Goal: Transaction & Acquisition: Book appointment/travel/reservation

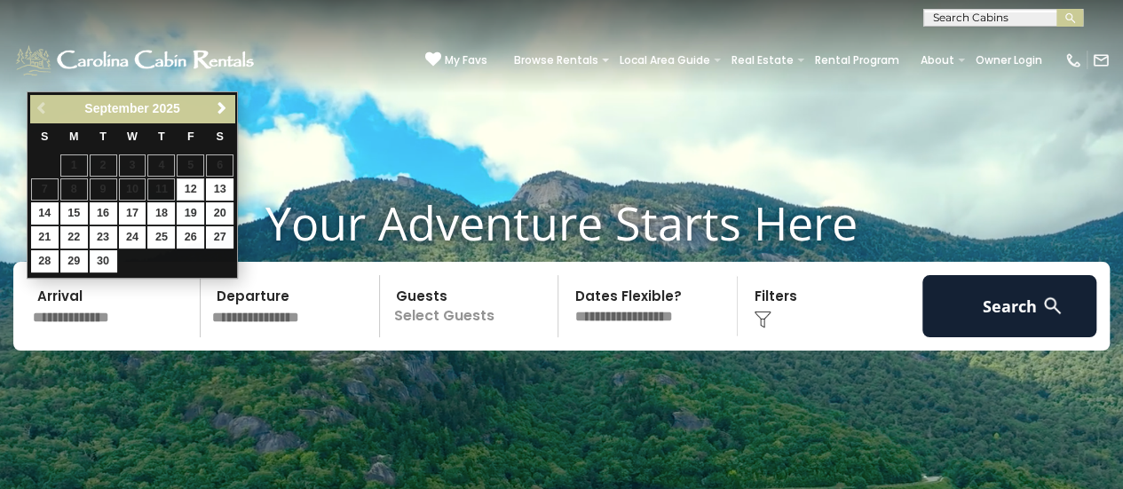
click at [93, 302] on input "text" at bounding box center [114, 306] width 174 height 62
click at [219, 113] on span "Next" at bounding box center [222, 108] width 14 height 14
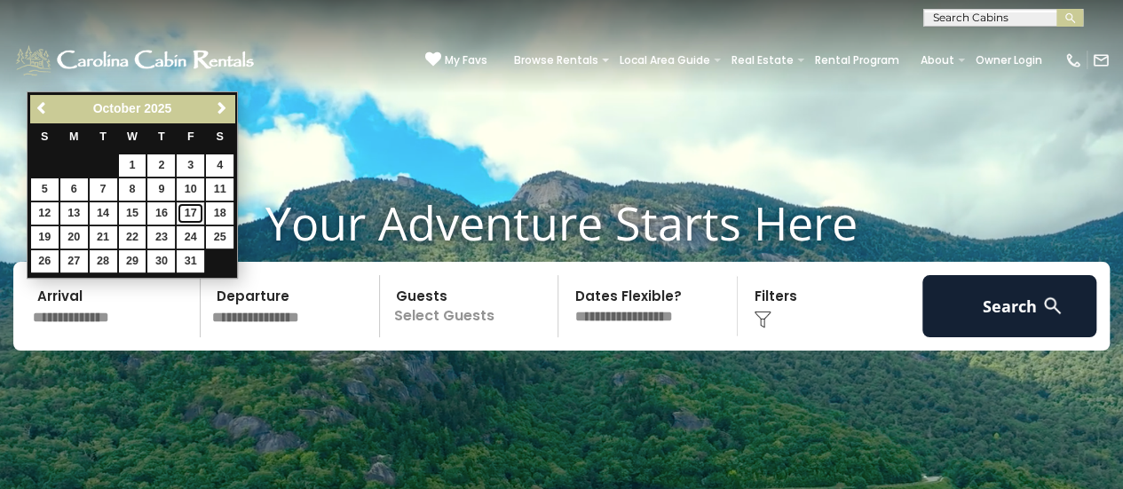
click at [191, 202] on link "17" at bounding box center [191, 213] width 28 height 22
type input "********"
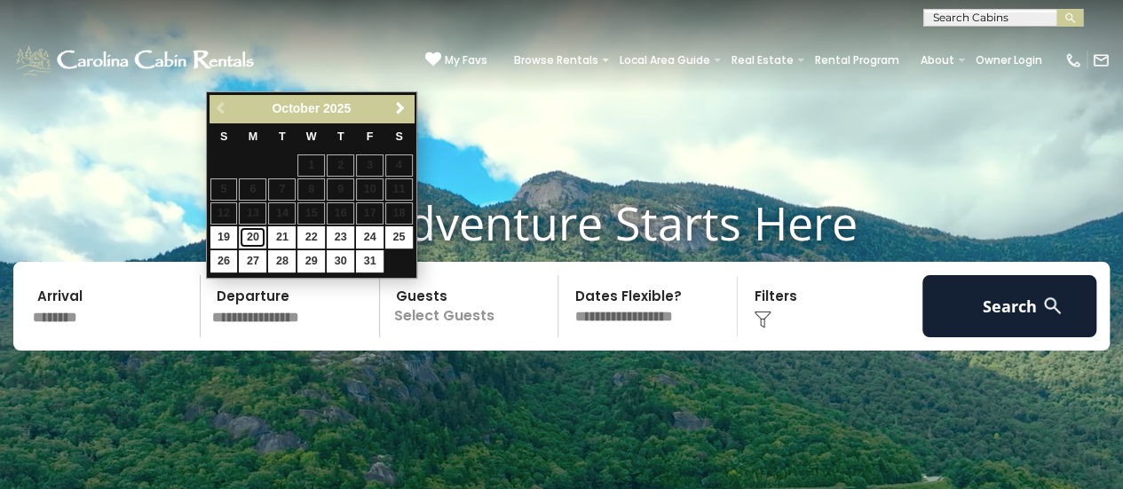
click at [254, 233] on link "20" at bounding box center [253, 237] width 28 height 22
type input "********"
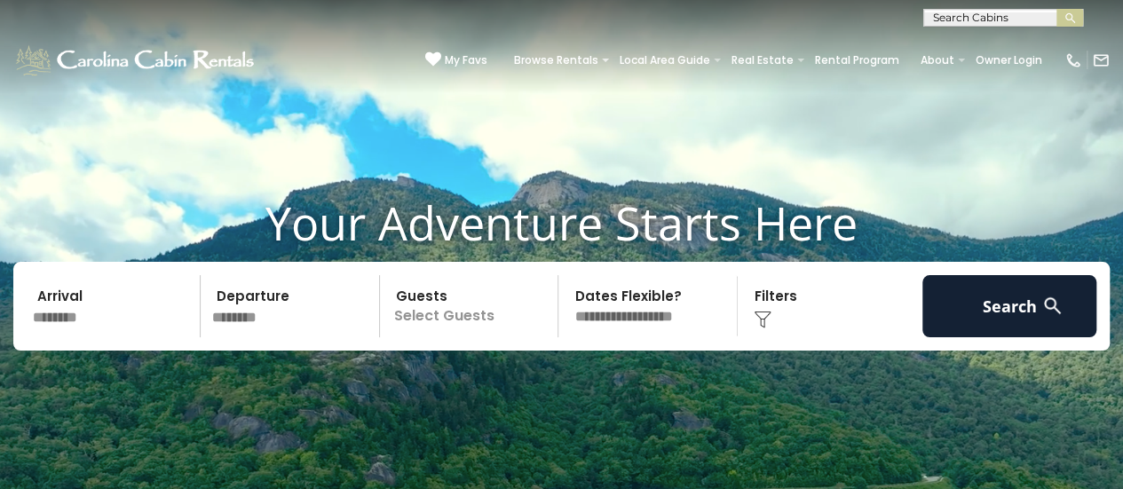
click at [454, 305] on p "Select Guests" at bounding box center [471, 306] width 173 height 62
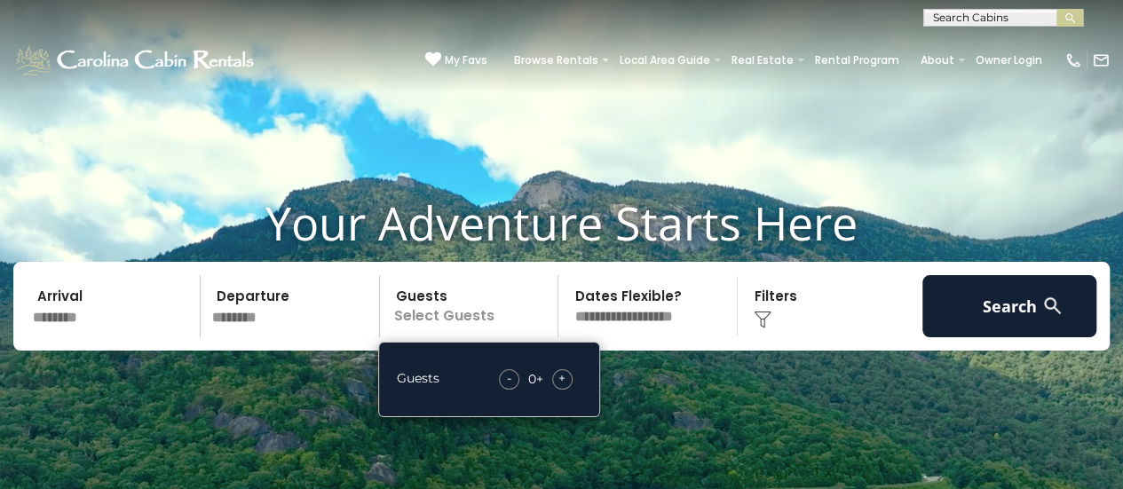
click at [557, 374] on div "+" at bounding box center [562, 379] width 20 height 20
click at [637, 312] on select "**********" at bounding box center [650, 306] width 173 height 62
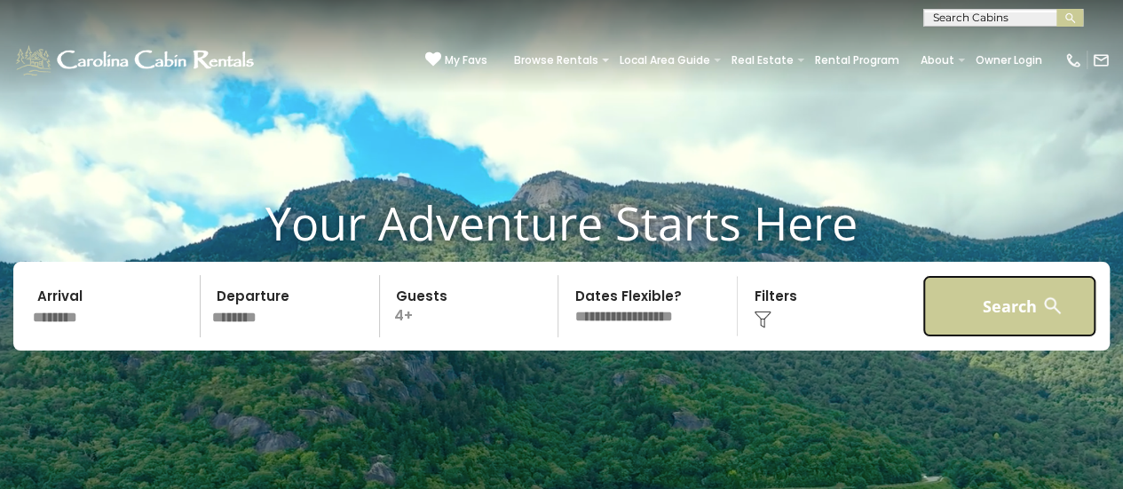
click at [976, 326] on button "Search" at bounding box center [1009, 306] width 174 height 62
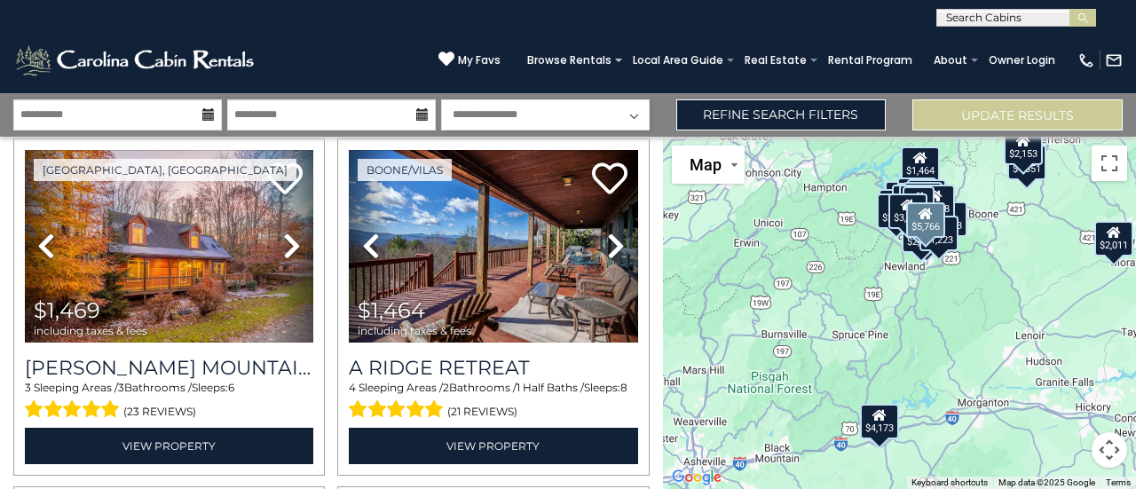
scroll to position [755, 0]
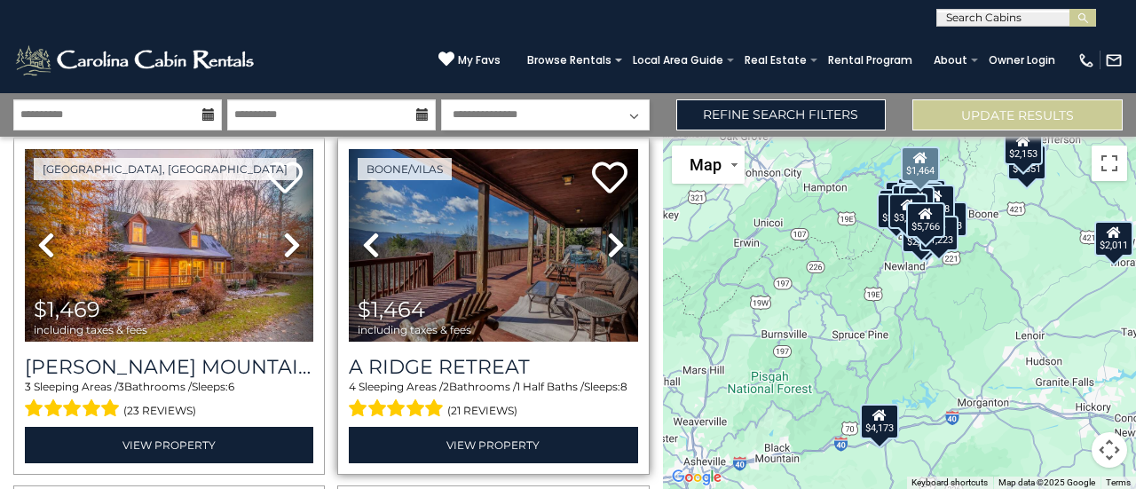
click at [608, 241] on icon at bounding box center [616, 245] width 18 height 28
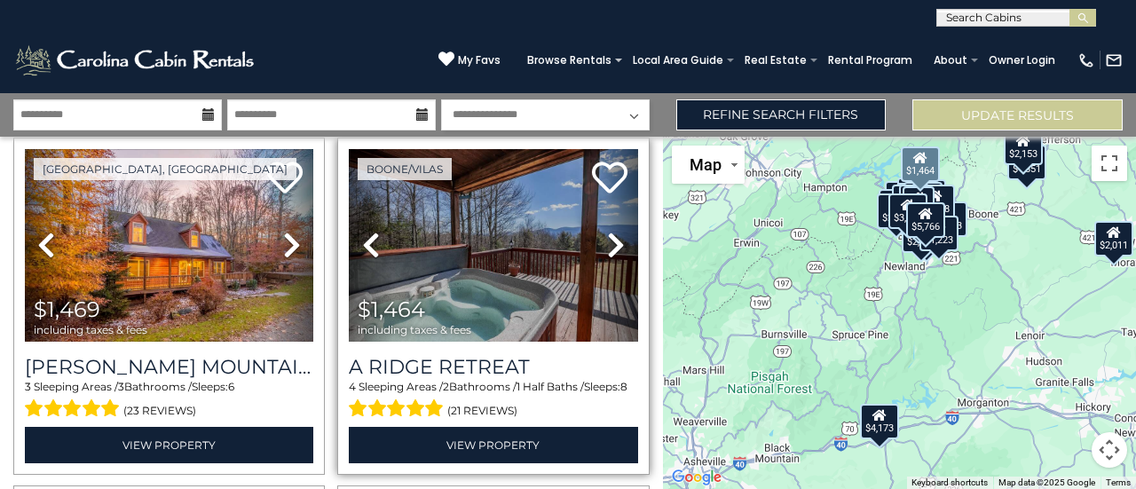
click at [608, 241] on icon at bounding box center [616, 245] width 18 height 28
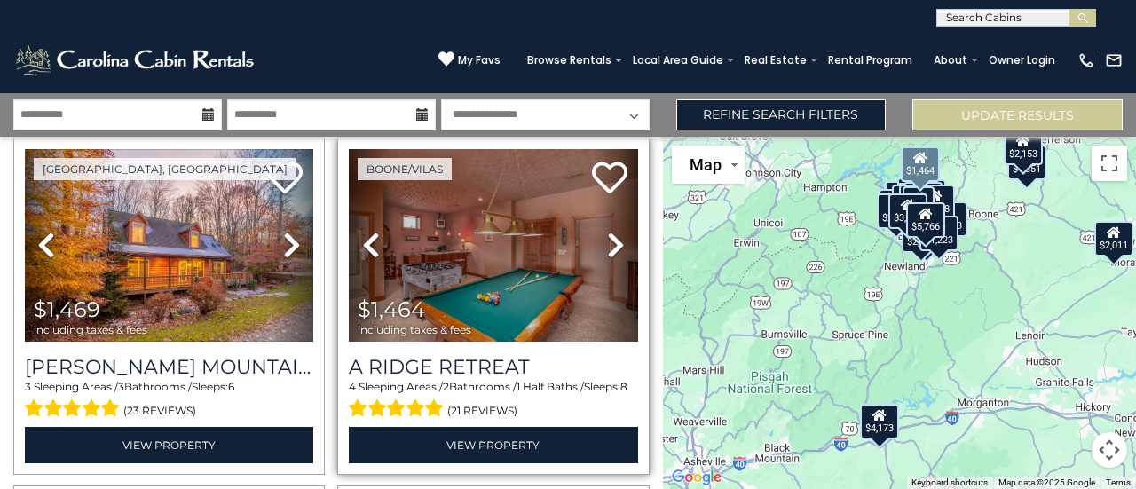
click at [608, 241] on icon at bounding box center [616, 245] width 18 height 28
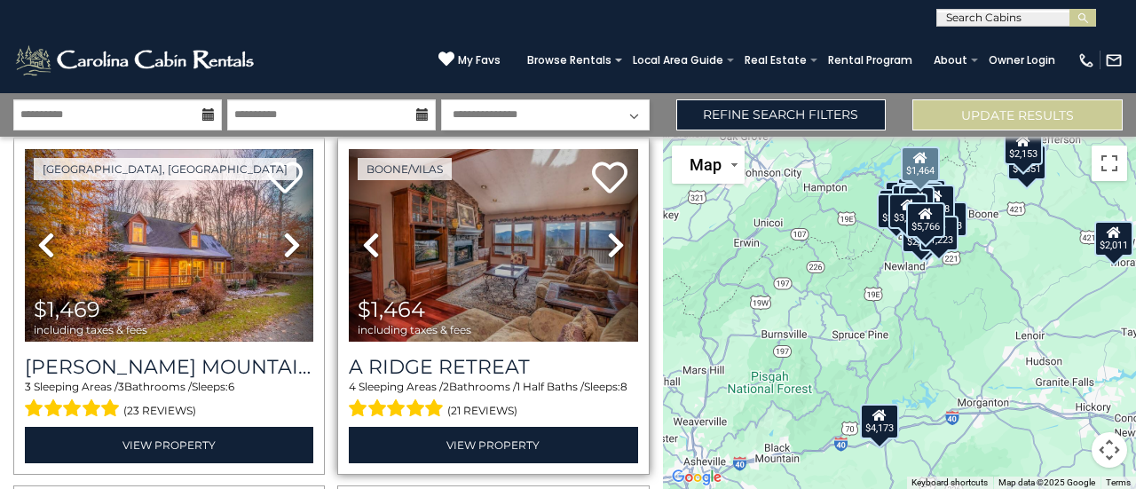
click at [608, 241] on icon at bounding box center [616, 245] width 18 height 28
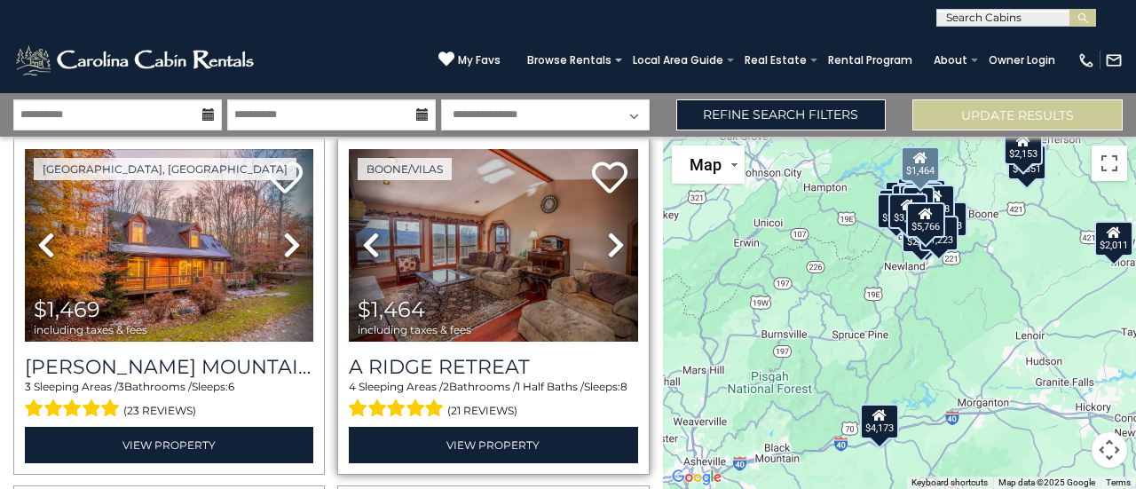
click at [608, 241] on icon at bounding box center [616, 245] width 18 height 28
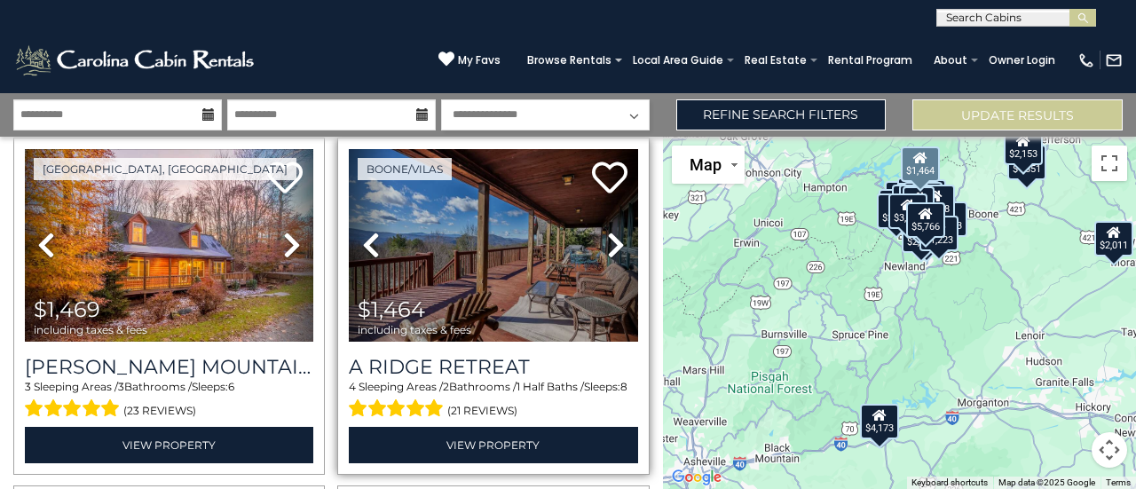
click at [608, 241] on icon at bounding box center [616, 245] width 18 height 28
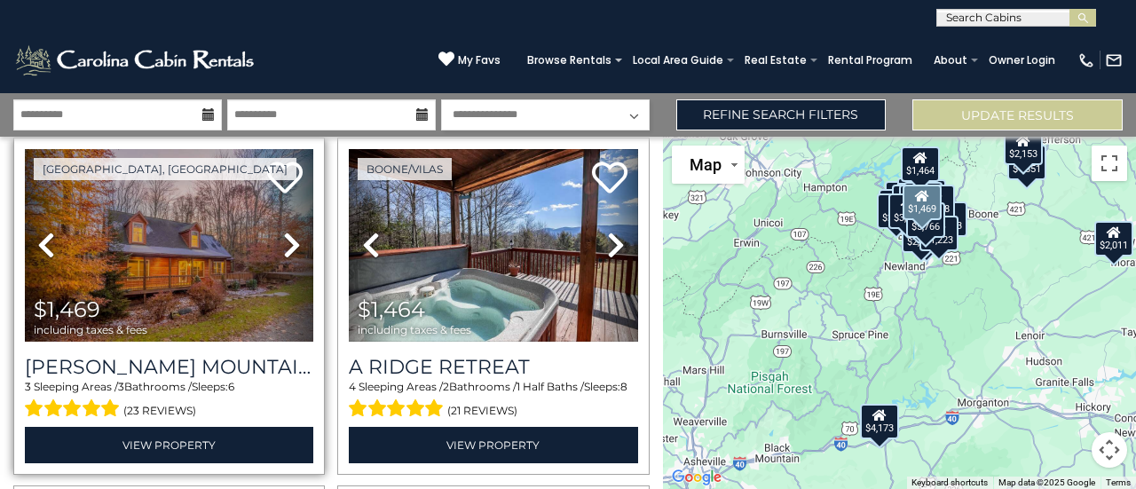
click at [283, 235] on icon at bounding box center [292, 245] width 18 height 28
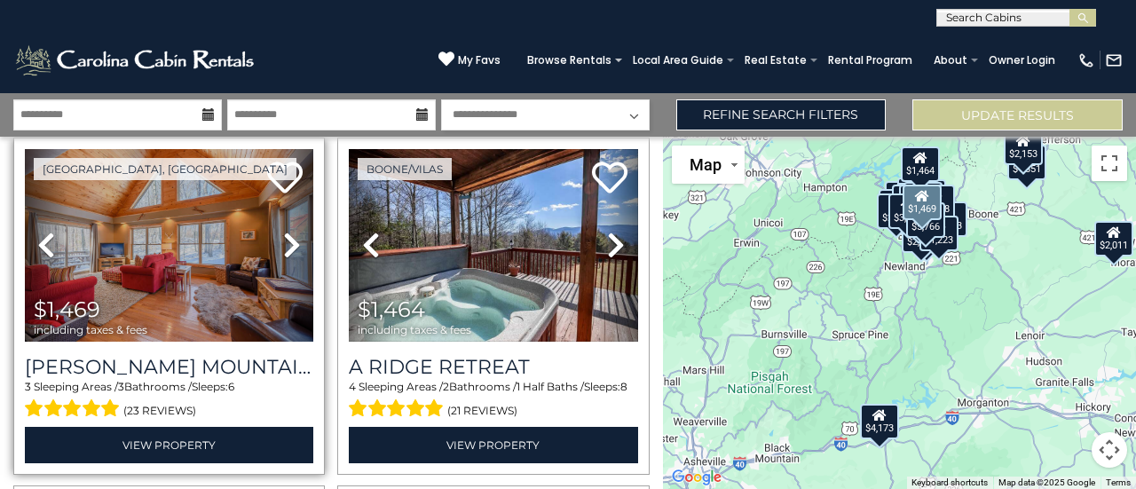
click at [283, 235] on icon at bounding box center [292, 245] width 18 height 28
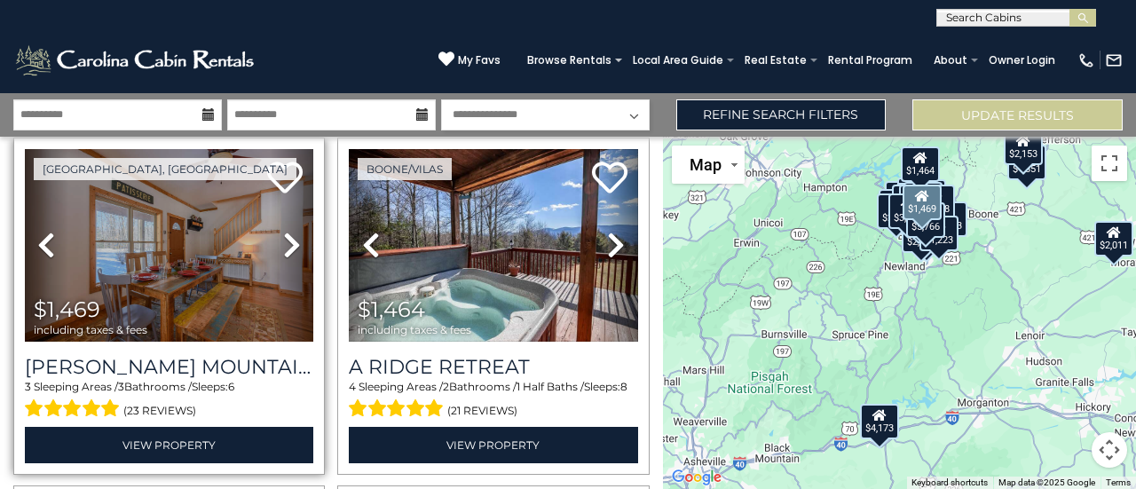
click at [283, 235] on icon at bounding box center [292, 245] width 18 height 28
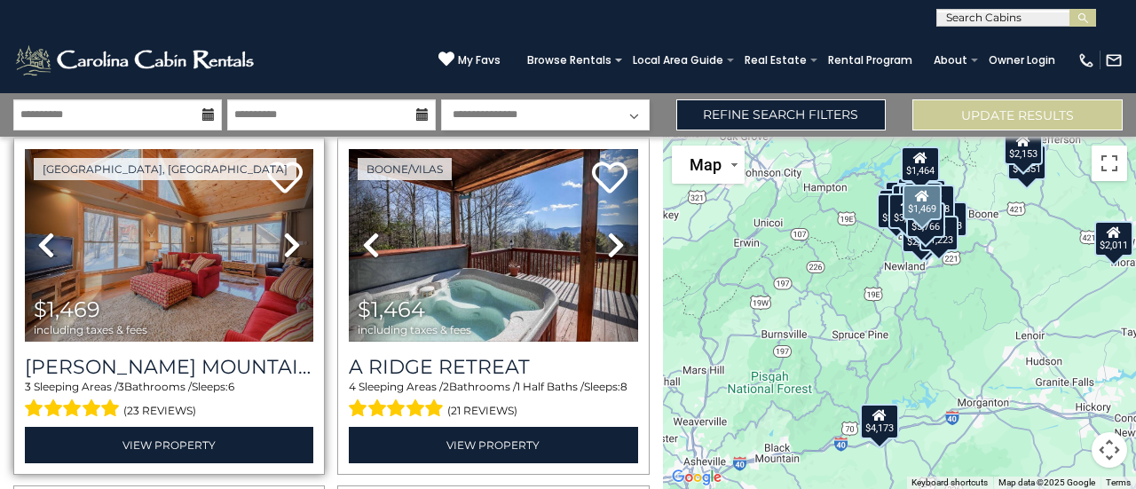
click at [283, 235] on icon at bounding box center [292, 245] width 18 height 28
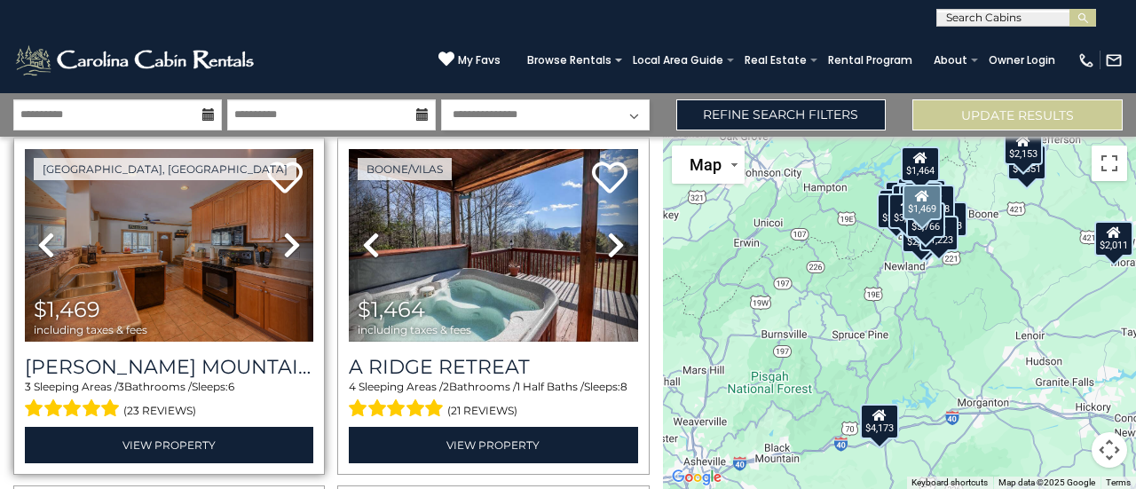
click at [277, 238] on link "Next" at bounding box center [292, 246] width 43 height 194
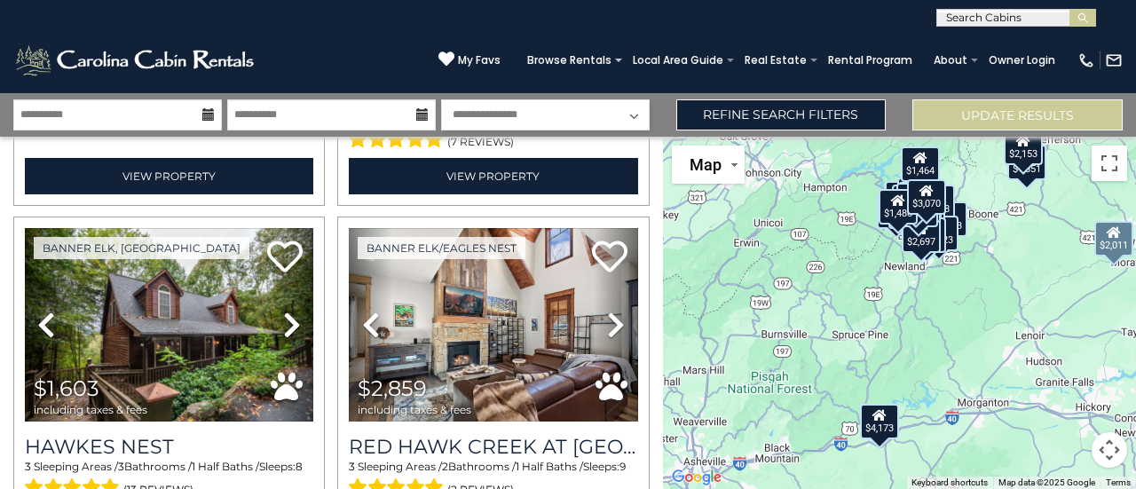
scroll to position [3811, 0]
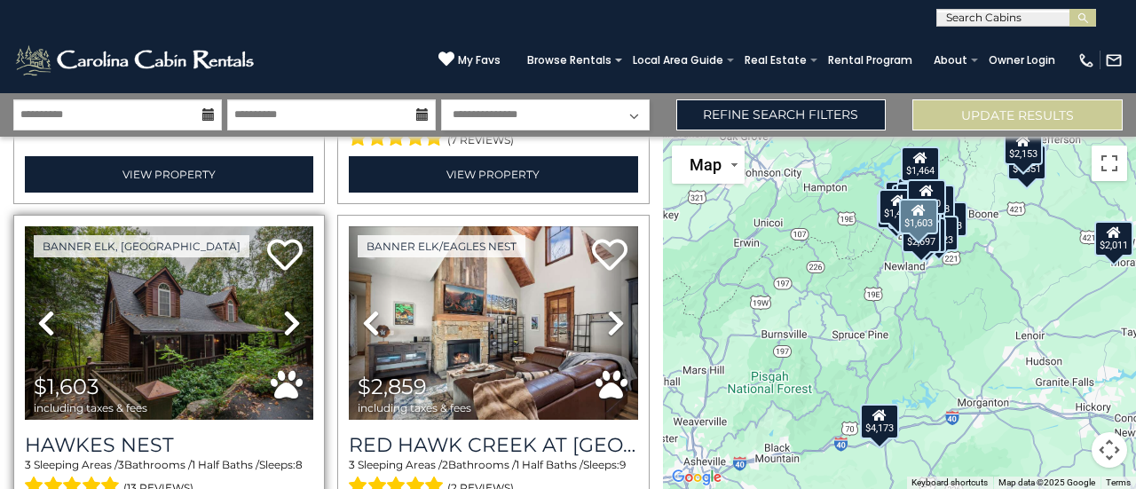
click at [283, 309] on icon at bounding box center [292, 323] width 18 height 28
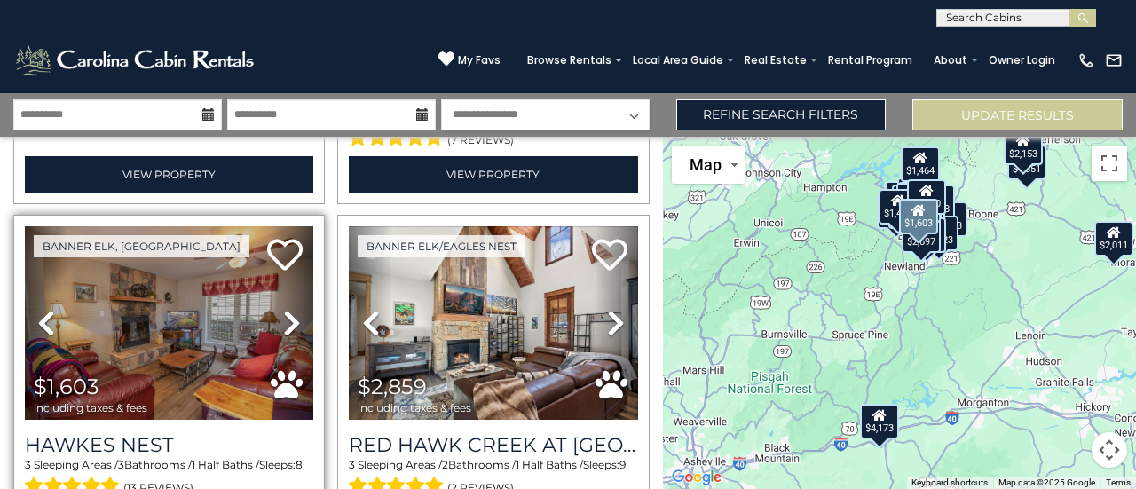
click at [283, 309] on icon at bounding box center [292, 323] width 18 height 28
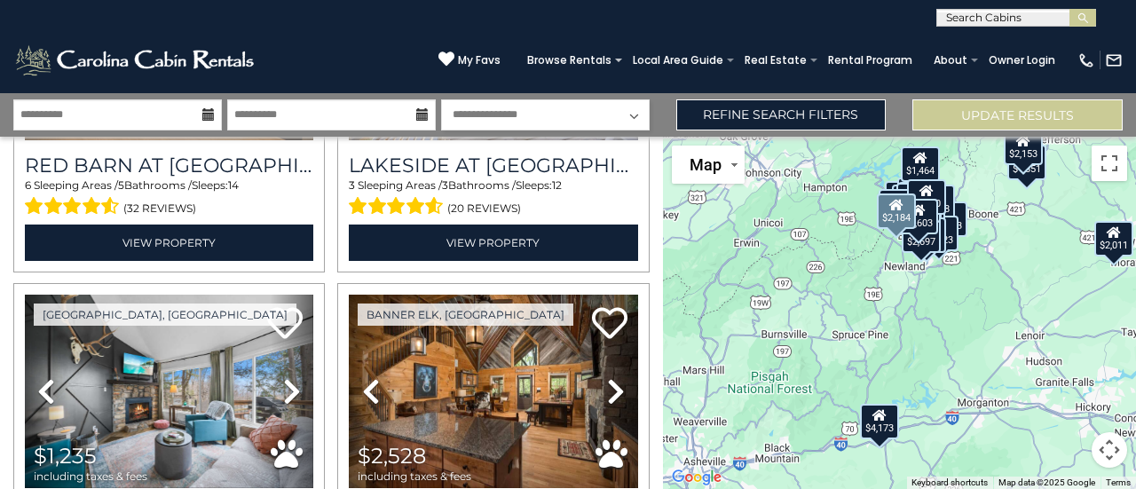
scroll to position [4440, 0]
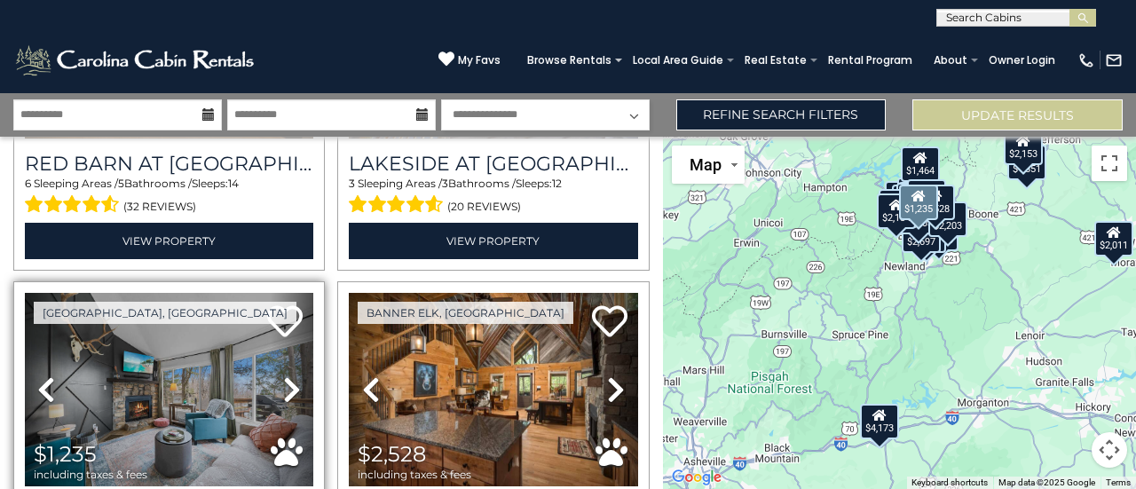
click at [289, 375] on icon at bounding box center [292, 389] width 18 height 28
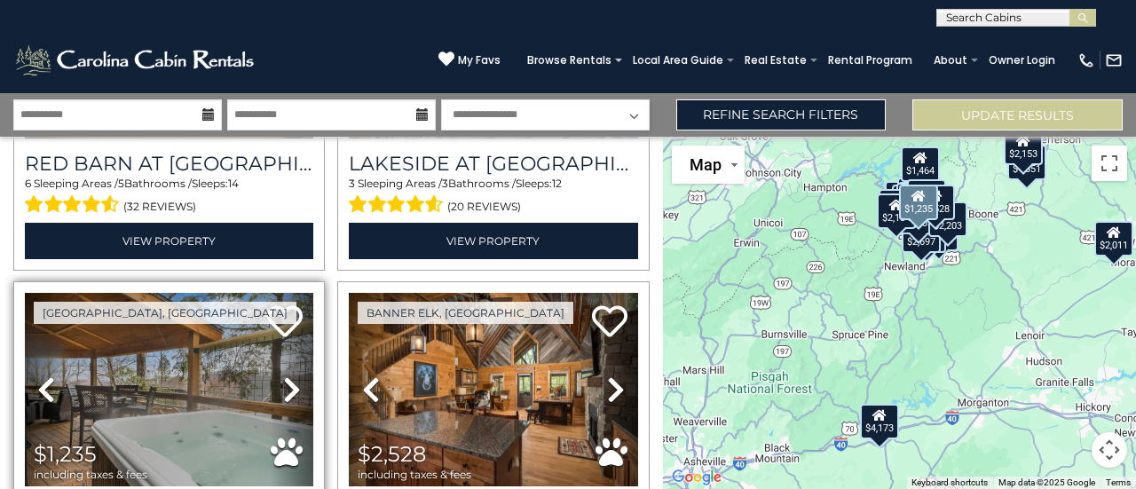
click at [289, 375] on icon at bounding box center [292, 389] width 18 height 28
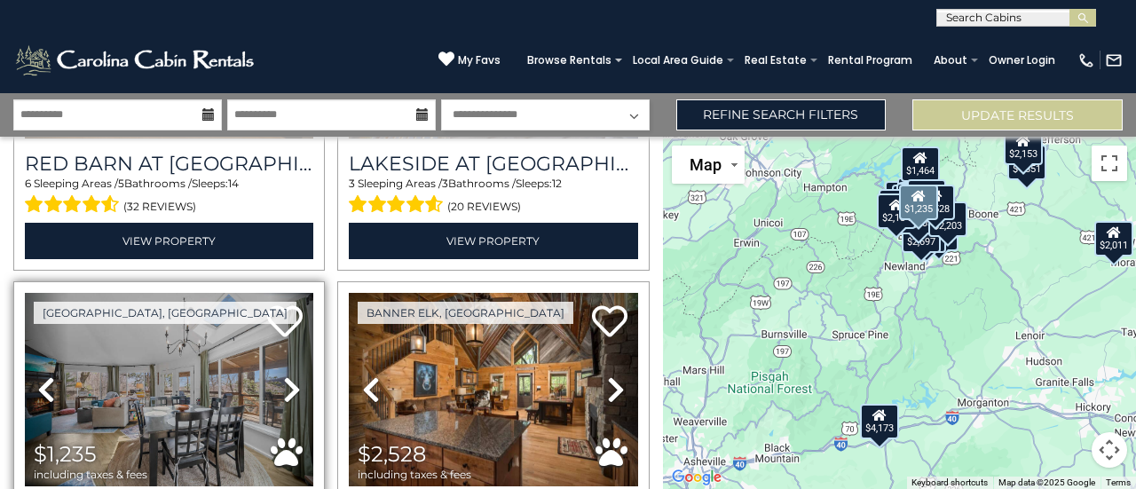
click at [289, 375] on icon at bounding box center [292, 389] width 18 height 28
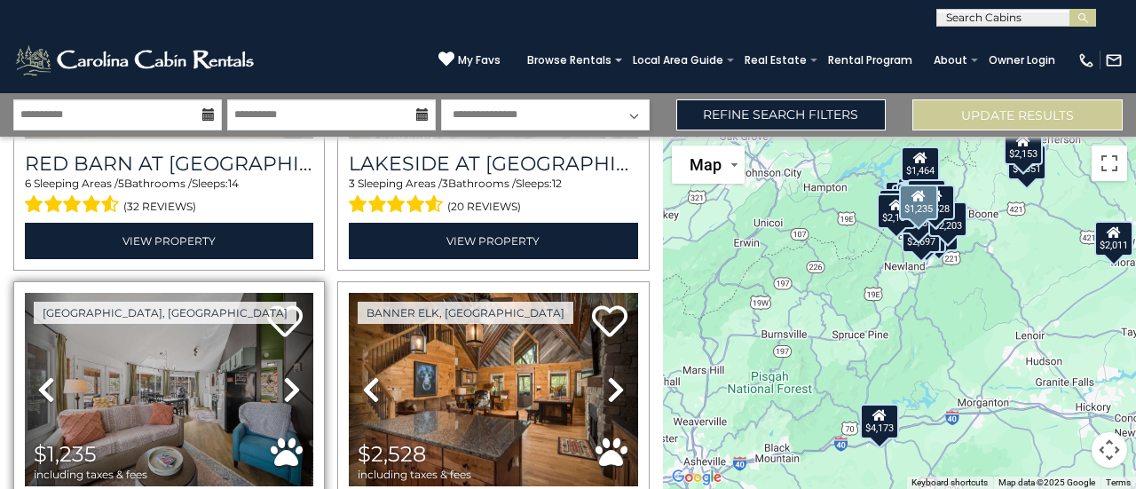
click at [289, 375] on icon at bounding box center [292, 389] width 18 height 28
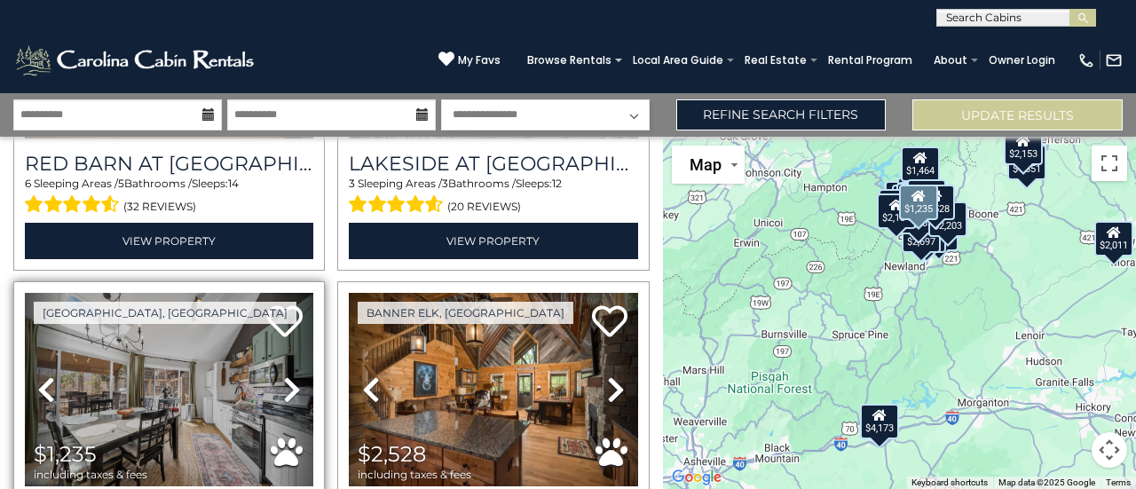
click at [289, 375] on icon at bounding box center [292, 389] width 18 height 28
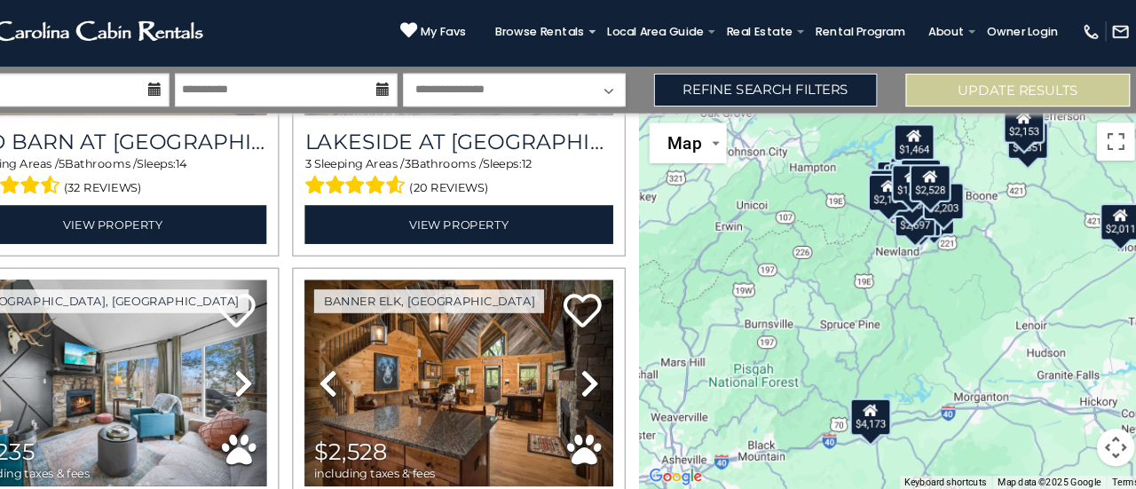
scroll to position [0, 0]
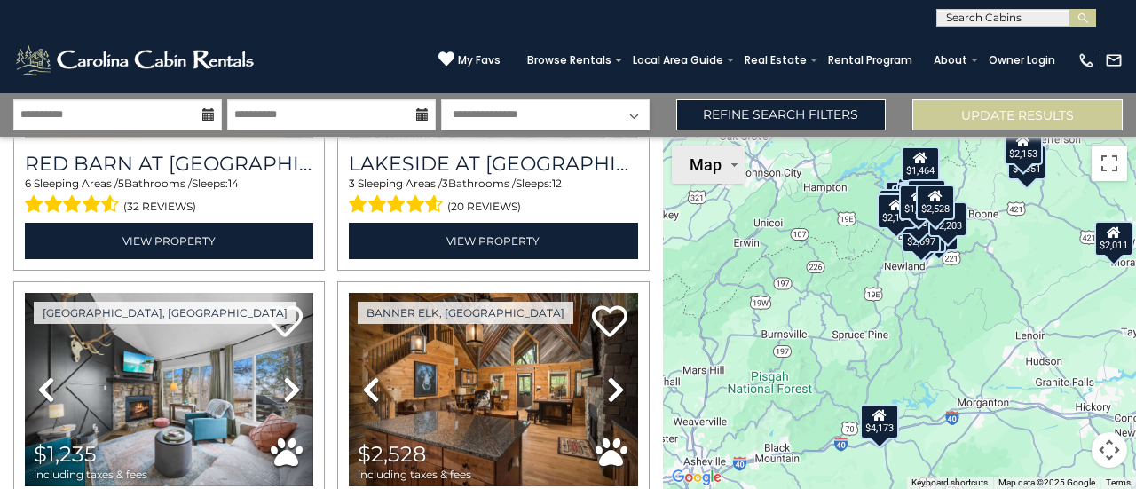
click at [732, 184] on button "Map" at bounding box center [708, 165] width 73 height 38
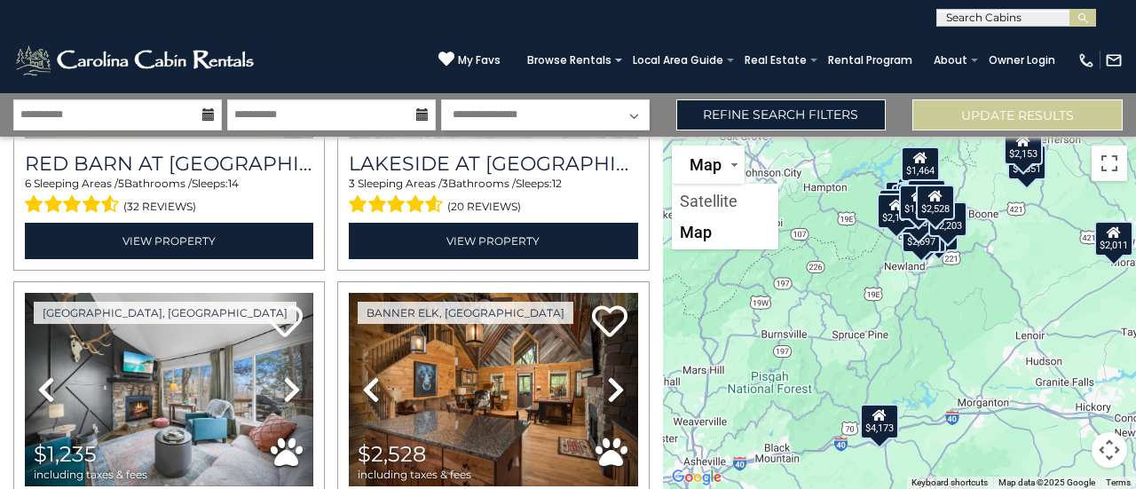
click at [918, 334] on div "$4,173 $3,052 $3,740 $5,766 $1,469 $1,464 $2,460 $2,733 $1,851 $2,007 $1,654 $2…" at bounding box center [899, 313] width 473 height 352
click at [1117, 162] on button "Toggle fullscreen view" at bounding box center [1110, 164] width 36 height 36
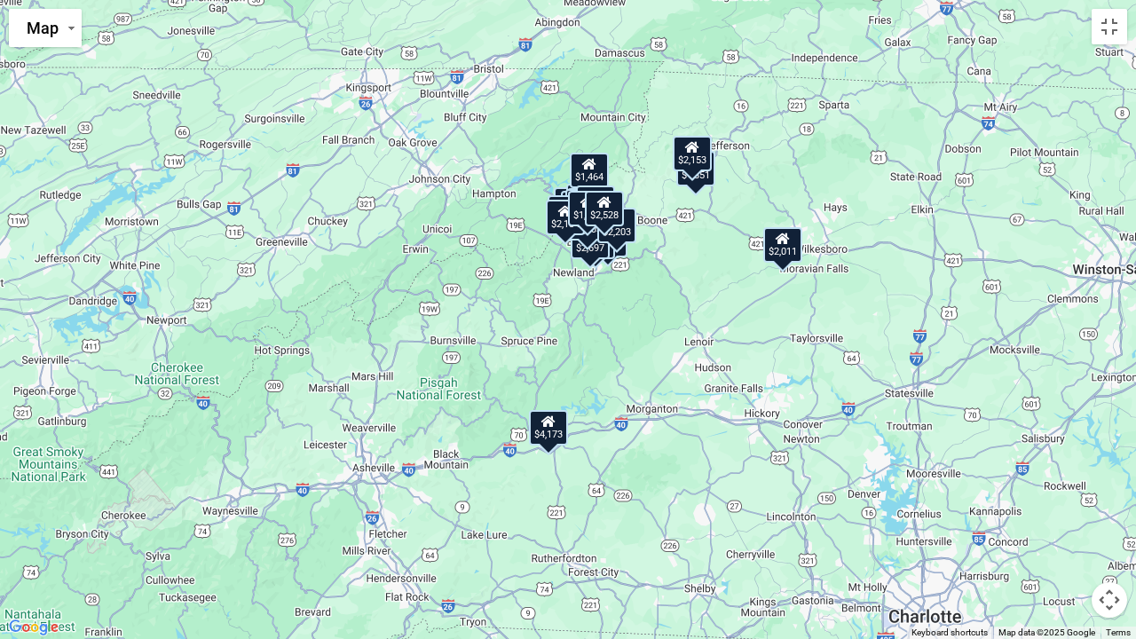
click at [1107, 45] on div "$4,173 $3,052 $3,740 $5,766 $1,469 $1,464 $2,460 $2,733 $1,851 $2,007 $1,654 $2…" at bounding box center [568, 319] width 1136 height 639
click at [1113, 22] on button "Toggle fullscreen view" at bounding box center [1110, 27] width 36 height 36
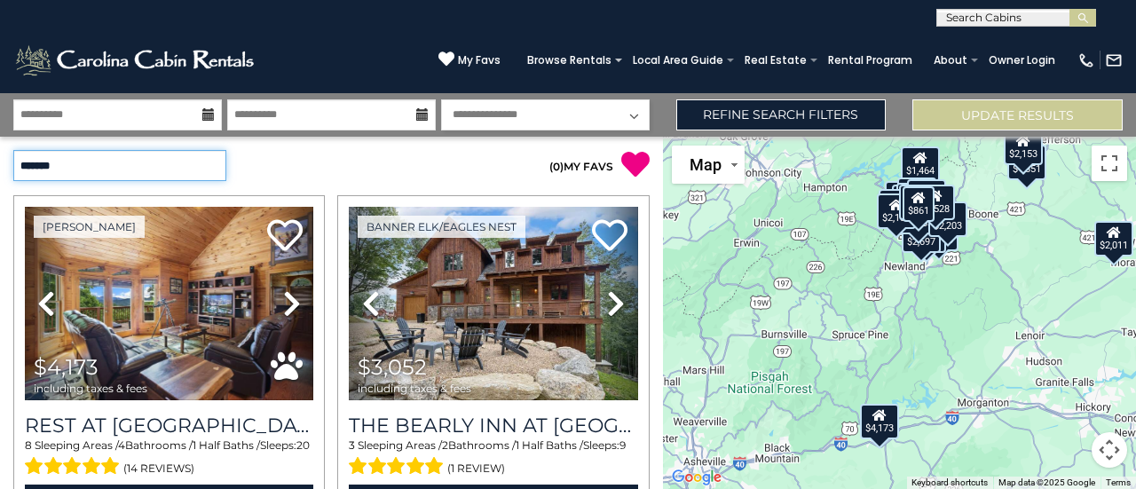
click at [202, 172] on select "**********" at bounding box center [119, 165] width 213 height 31
select select "*********"
click at [13, 150] on select "**********" at bounding box center [119, 165] width 213 height 31
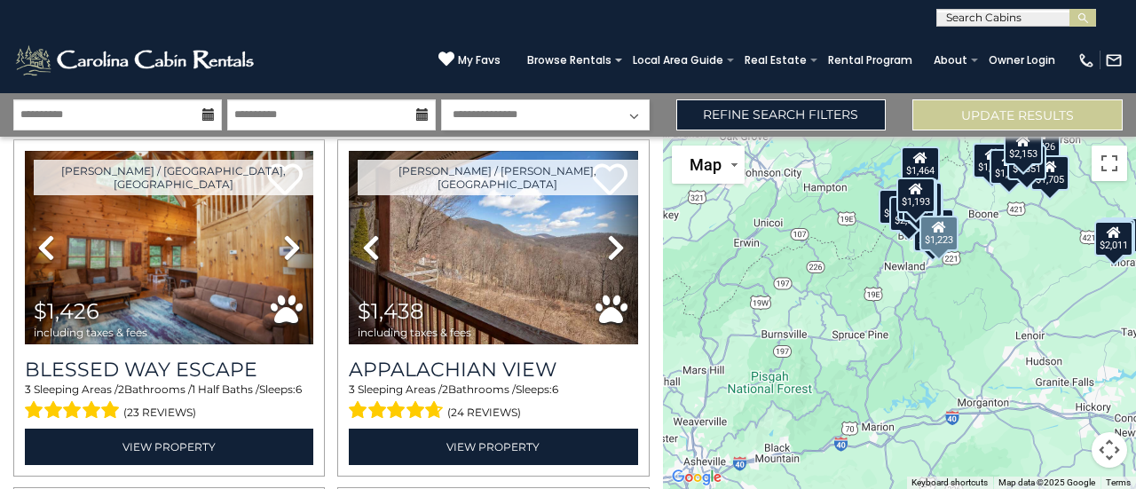
scroll to position [1102, 0]
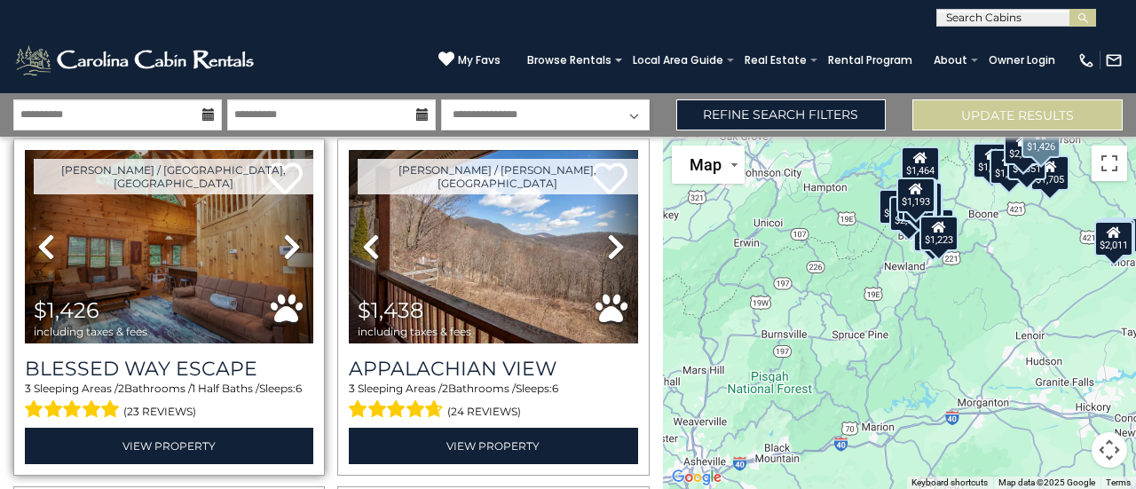
click at [288, 233] on icon at bounding box center [292, 247] width 18 height 28
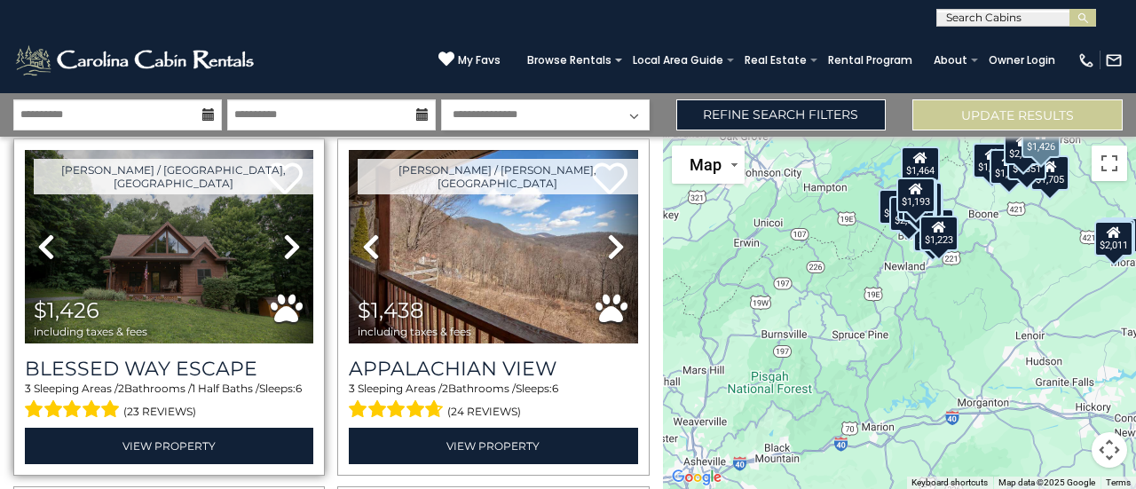
click at [288, 233] on icon at bounding box center [292, 247] width 18 height 28
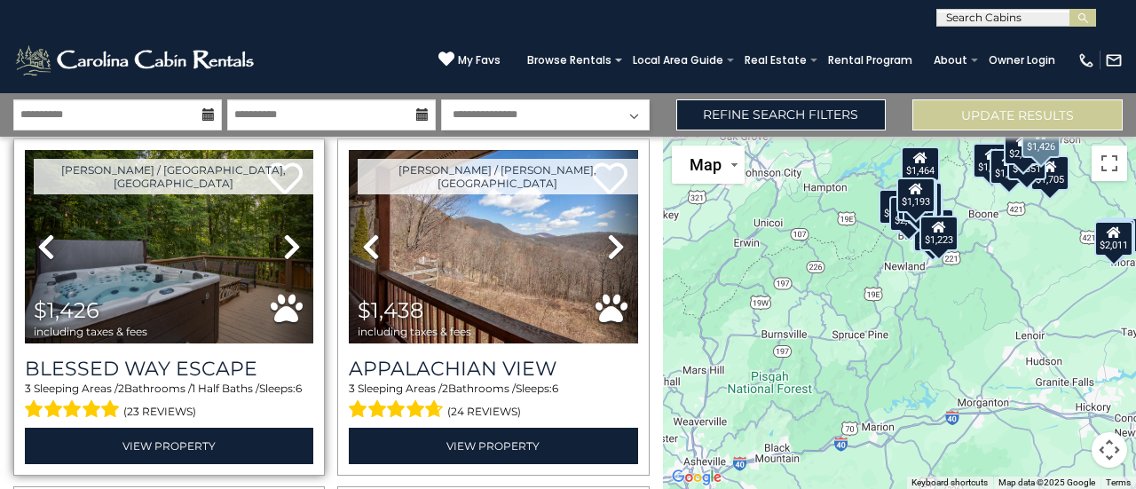
click at [288, 233] on icon at bounding box center [292, 247] width 18 height 28
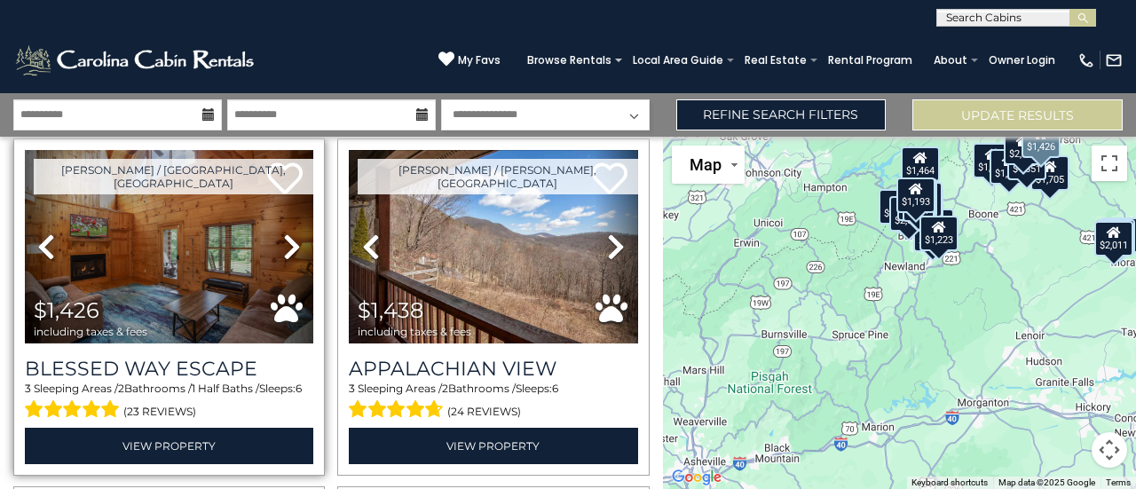
click at [288, 233] on icon at bounding box center [292, 247] width 18 height 28
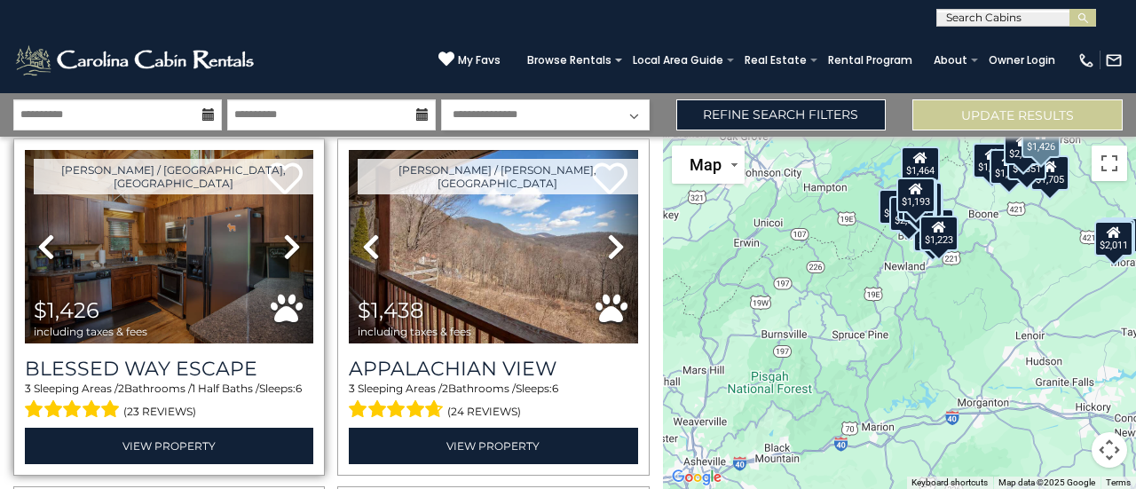
click at [288, 233] on icon at bounding box center [292, 247] width 18 height 28
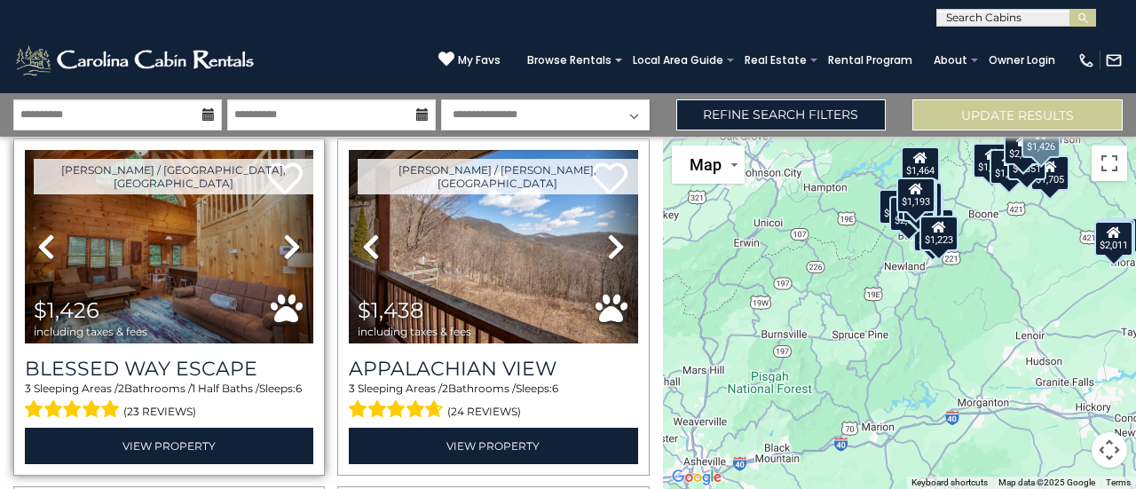
click at [288, 233] on icon at bounding box center [292, 247] width 18 height 28
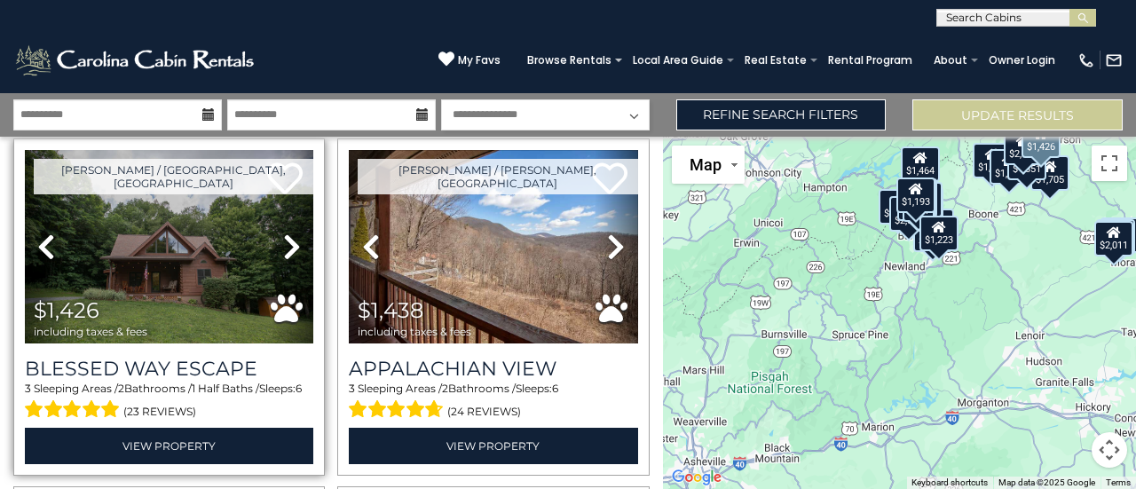
click at [288, 233] on icon at bounding box center [292, 247] width 18 height 28
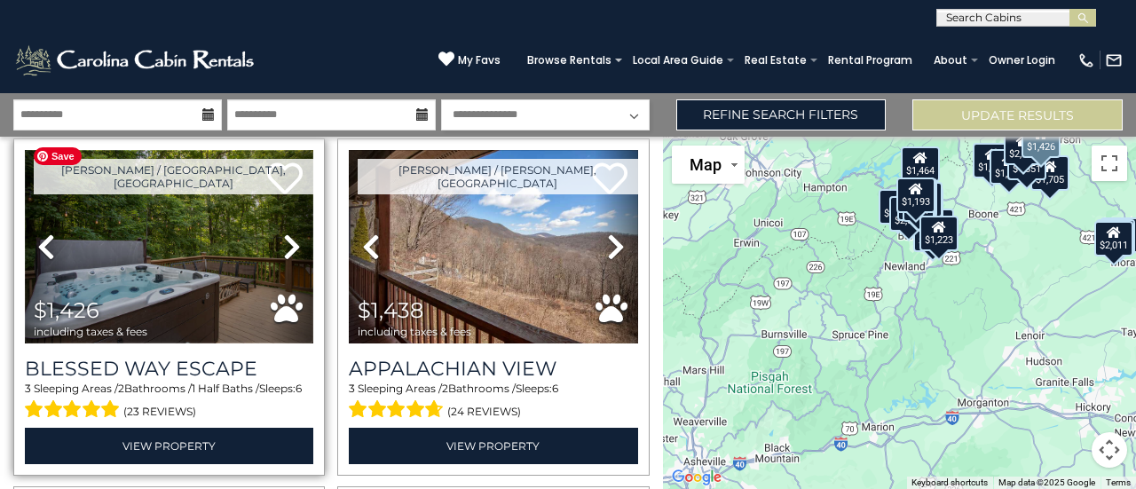
click at [153, 240] on img at bounding box center [169, 247] width 288 height 194
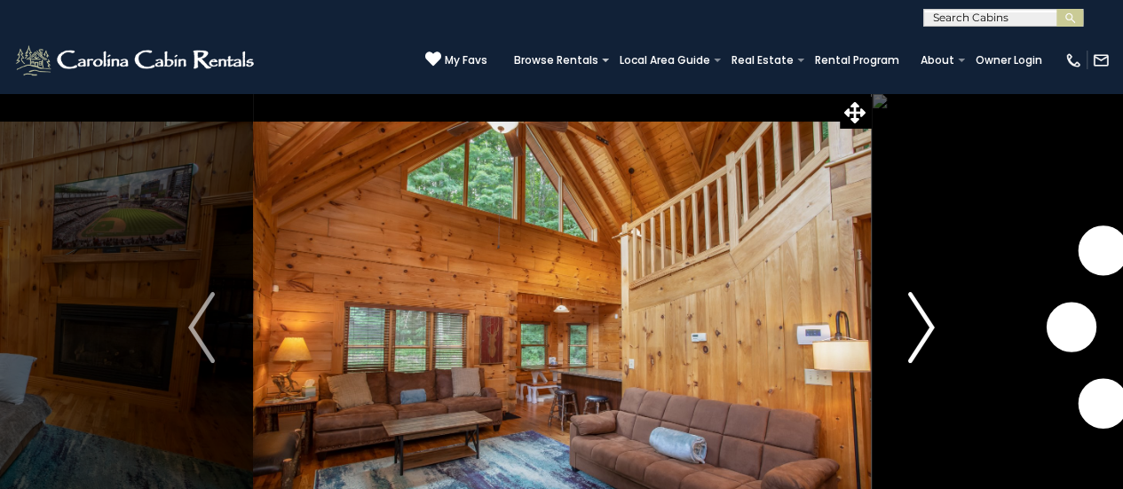
click at [925, 322] on img "Next" at bounding box center [921, 327] width 27 height 71
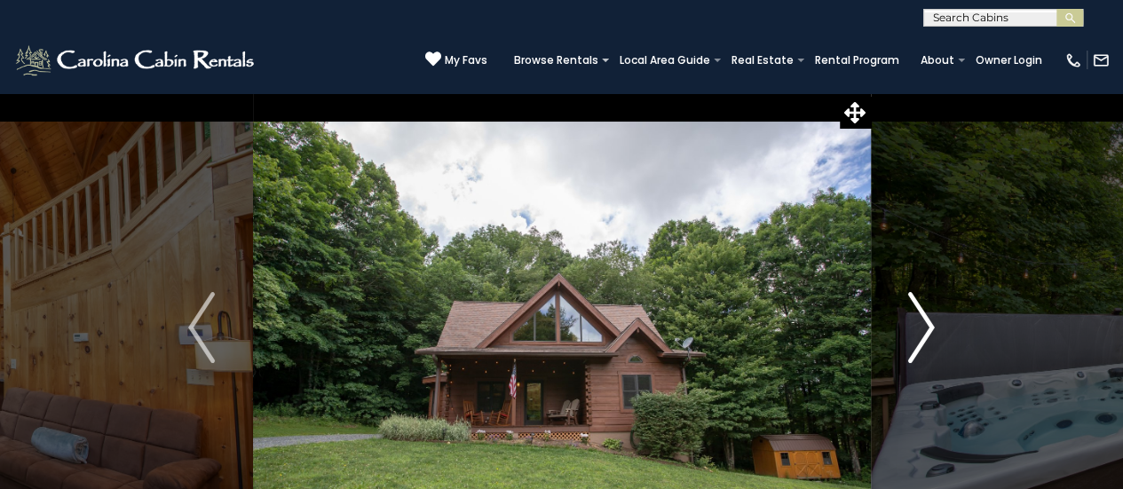
click at [925, 322] on img "Next" at bounding box center [921, 327] width 27 height 71
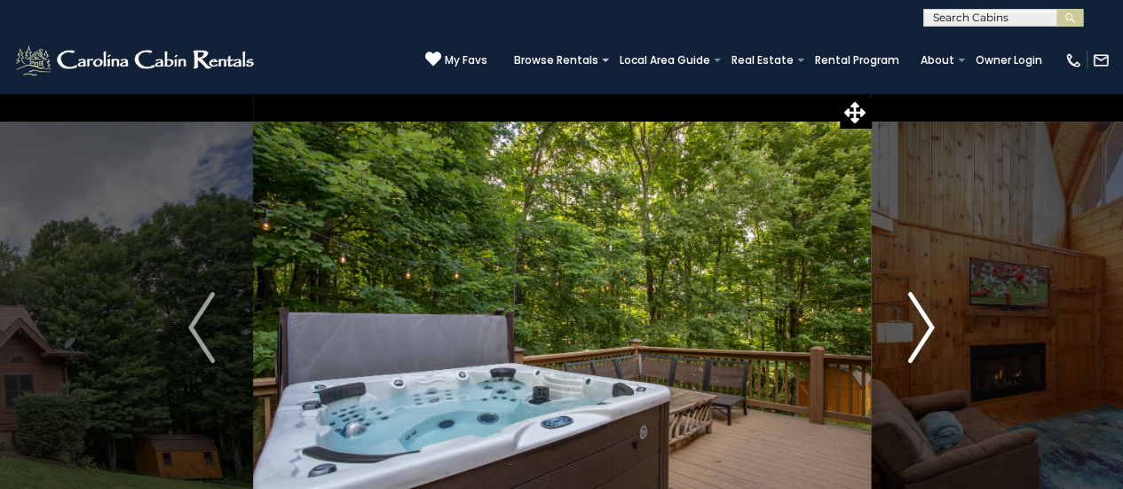
click at [925, 322] on img "Next" at bounding box center [921, 327] width 27 height 71
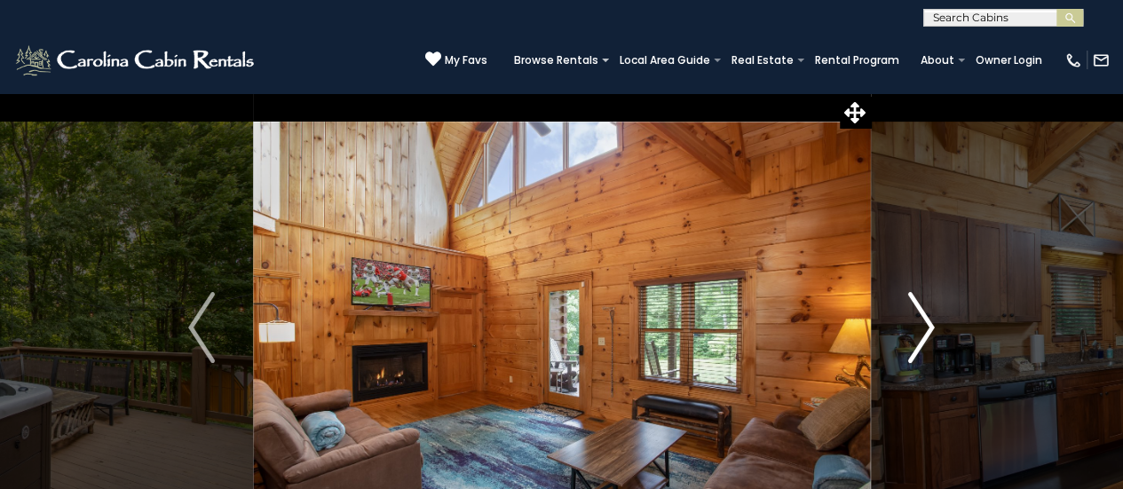
click at [925, 322] on img "Next" at bounding box center [921, 327] width 27 height 71
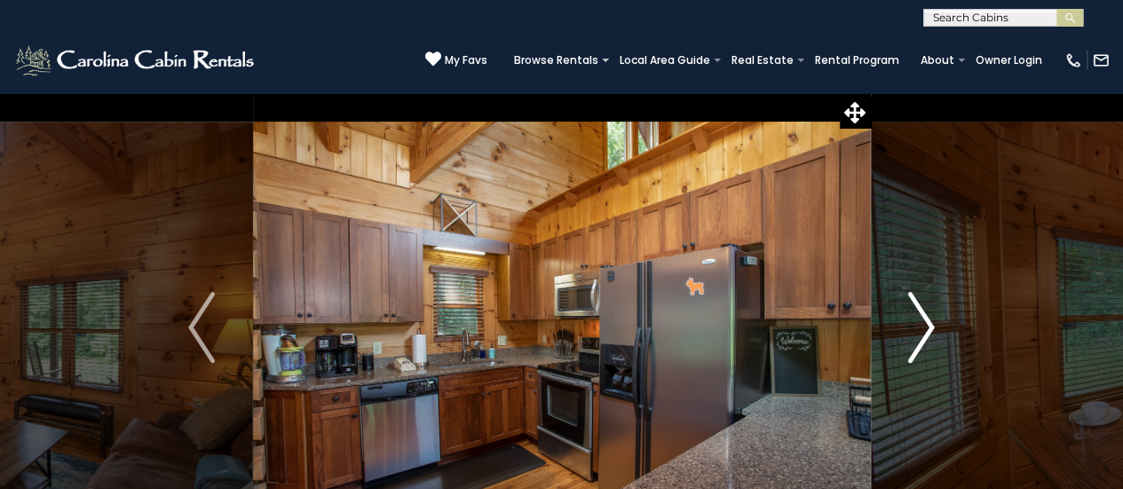
click at [925, 322] on img "Next" at bounding box center [921, 327] width 27 height 71
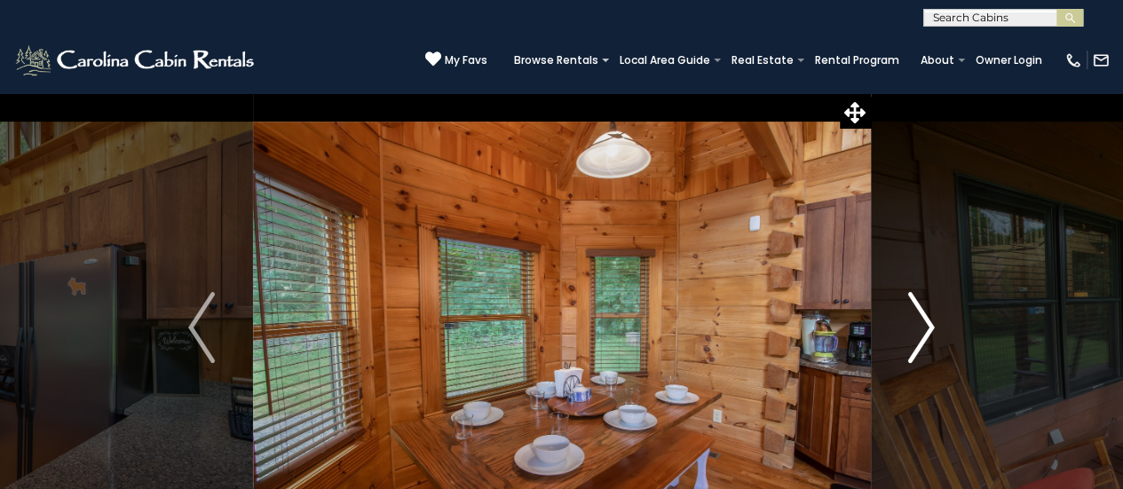
click at [925, 322] on img "Next" at bounding box center [921, 327] width 27 height 71
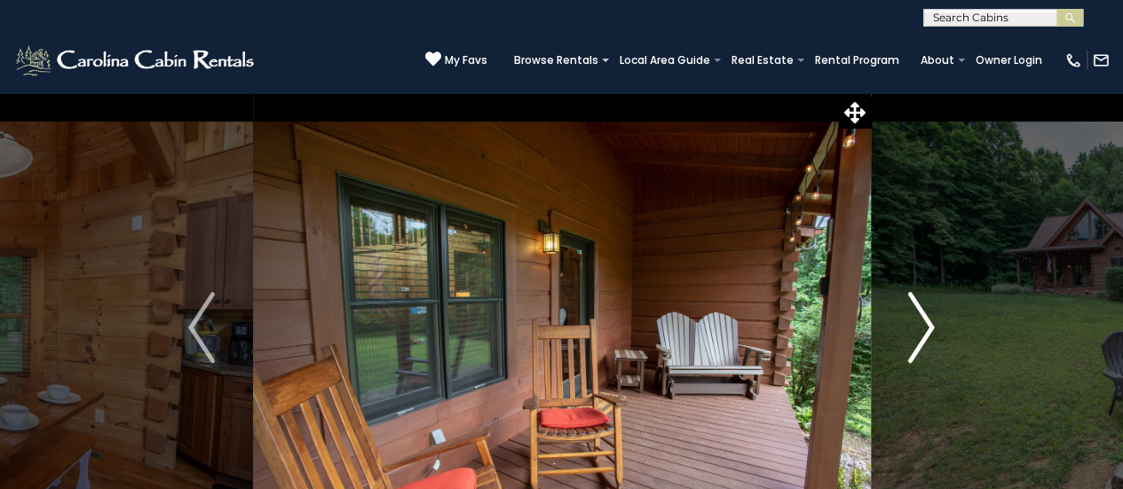
click at [925, 322] on img "Next" at bounding box center [921, 327] width 27 height 71
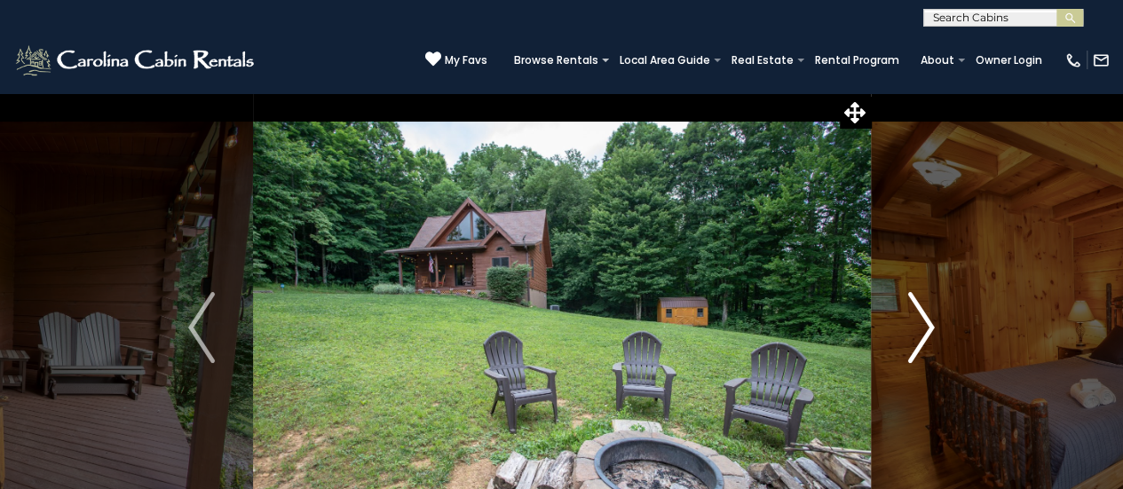
click at [925, 322] on img "Next" at bounding box center [921, 327] width 27 height 71
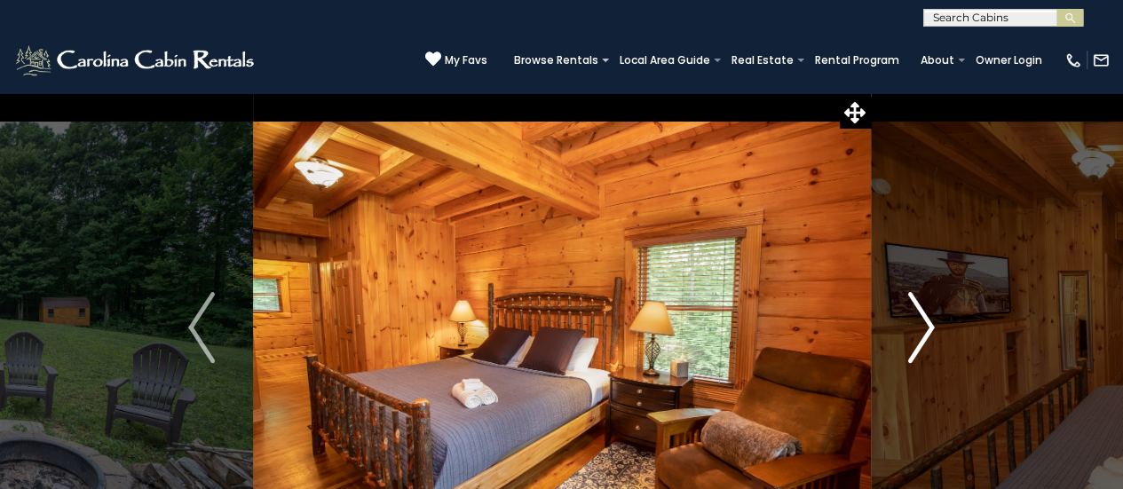
click at [925, 322] on img "Next" at bounding box center [921, 327] width 27 height 71
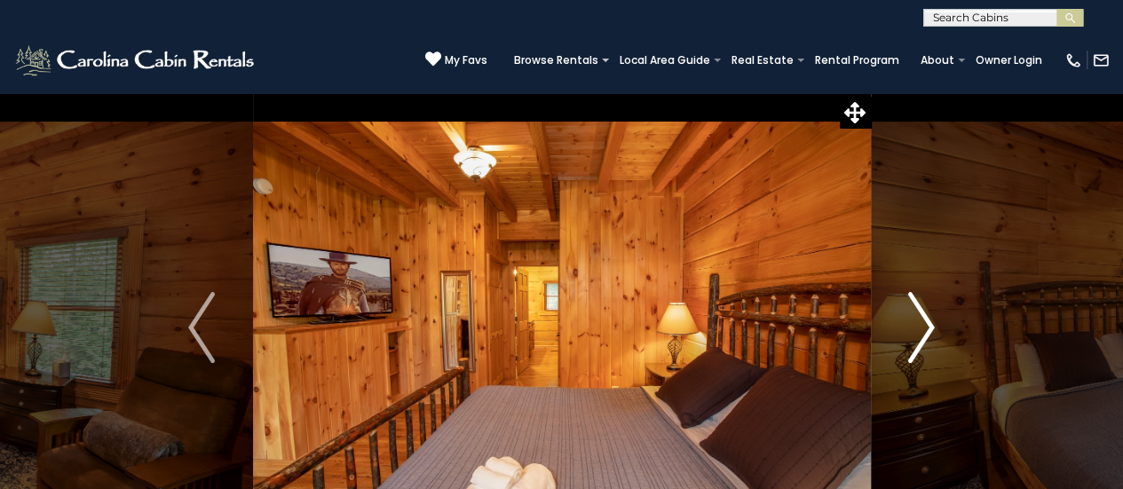
click at [925, 322] on img "Next" at bounding box center [921, 327] width 27 height 71
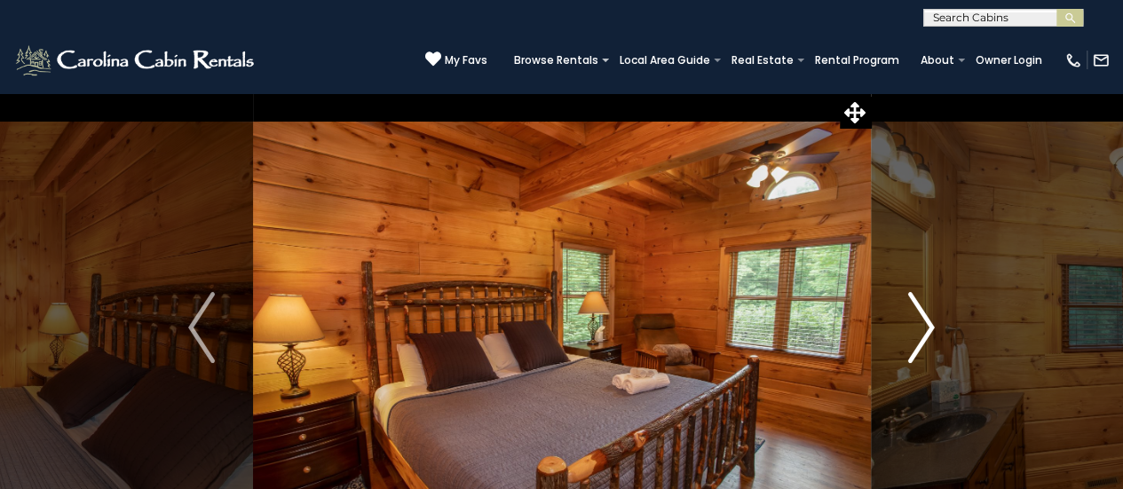
click at [925, 322] on img "Next" at bounding box center [921, 327] width 27 height 71
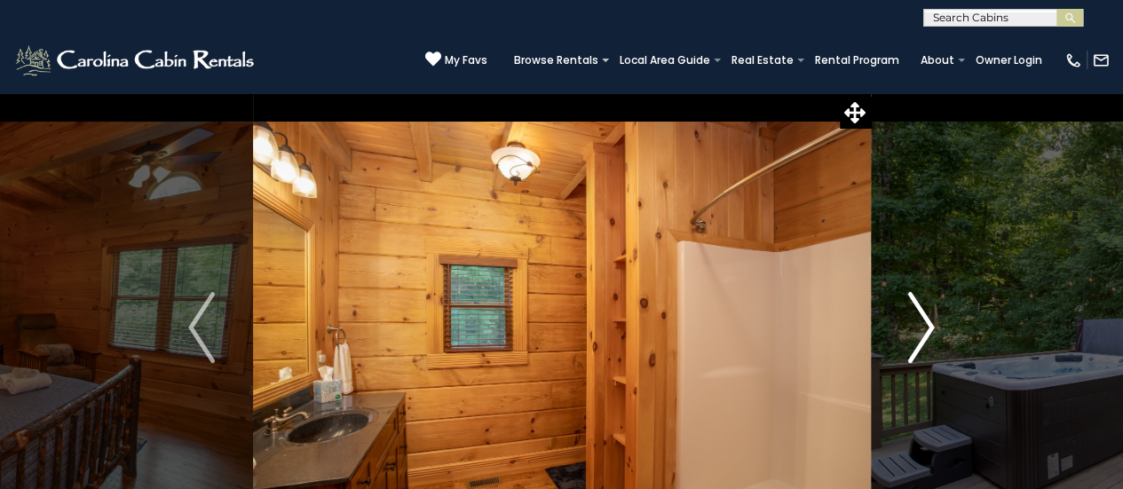
click at [925, 322] on img "Next" at bounding box center [921, 327] width 27 height 71
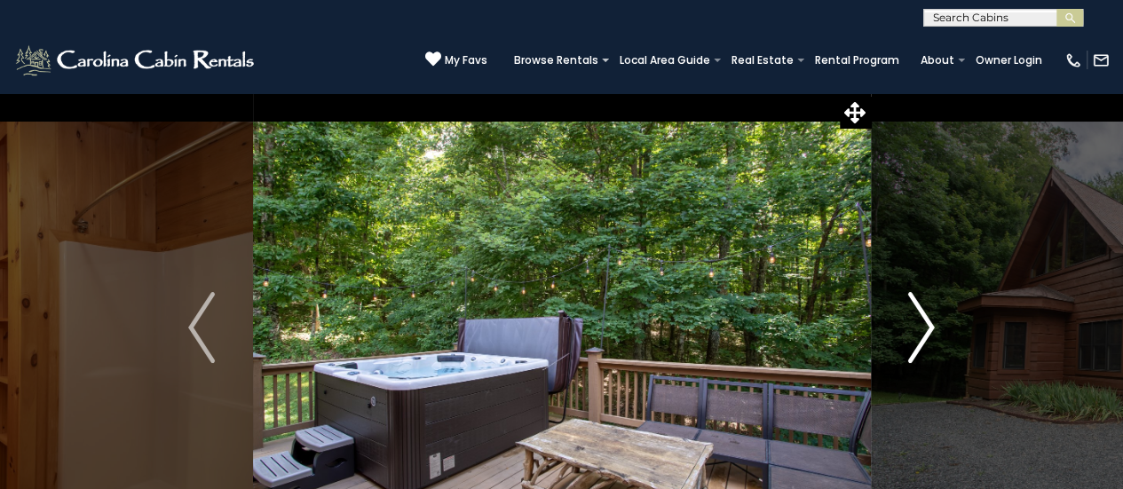
click at [925, 322] on img "Next" at bounding box center [921, 327] width 27 height 71
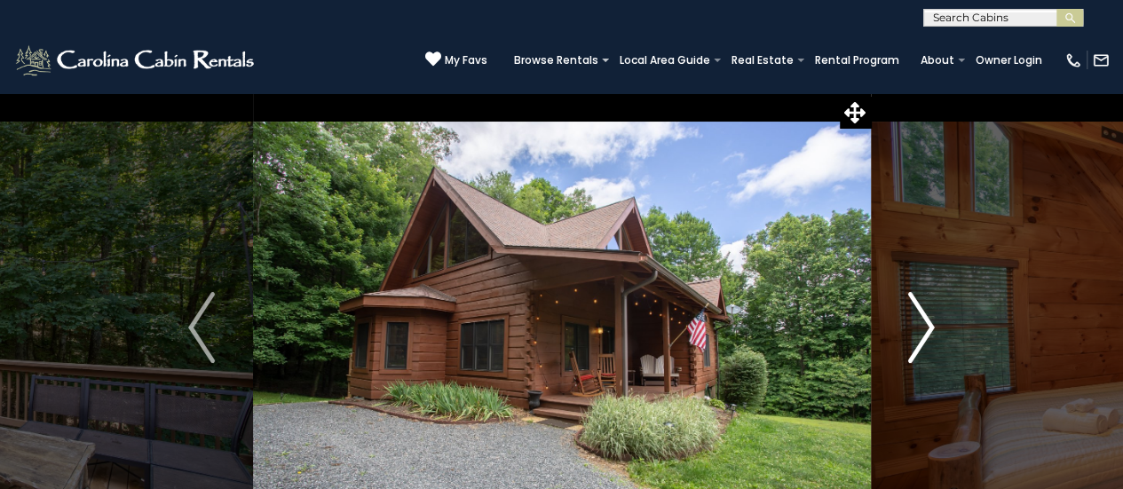
click at [925, 322] on img "Next" at bounding box center [921, 327] width 27 height 71
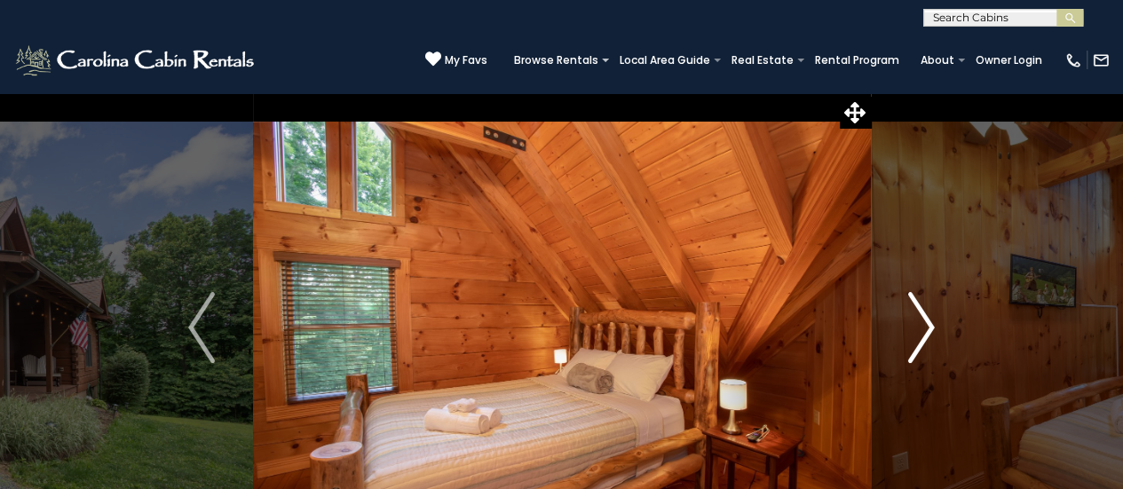
click at [925, 322] on img "Next" at bounding box center [921, 327] width 27 height 71
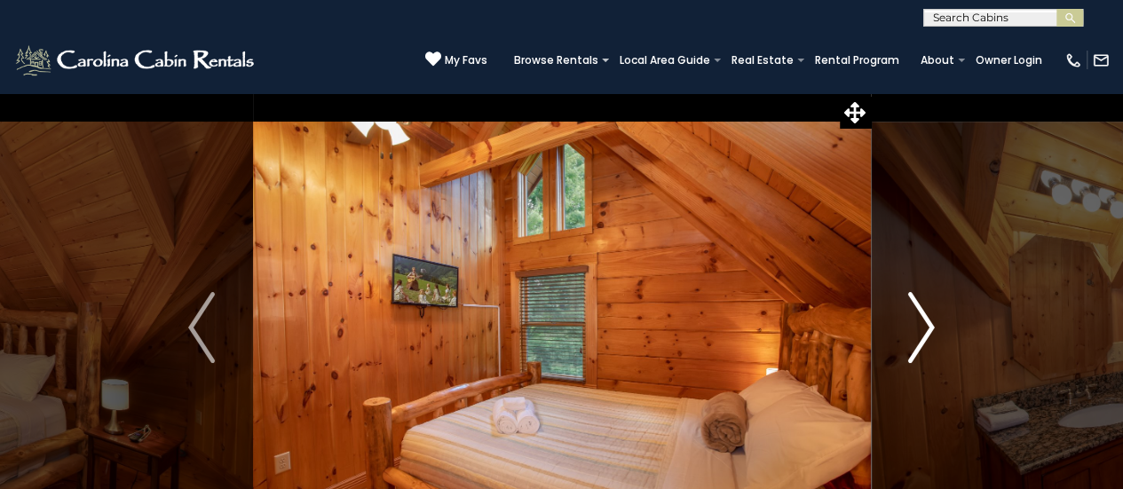
click at [925, 322] on img "Next" at bounding box center [921, 327] width 27 height 71
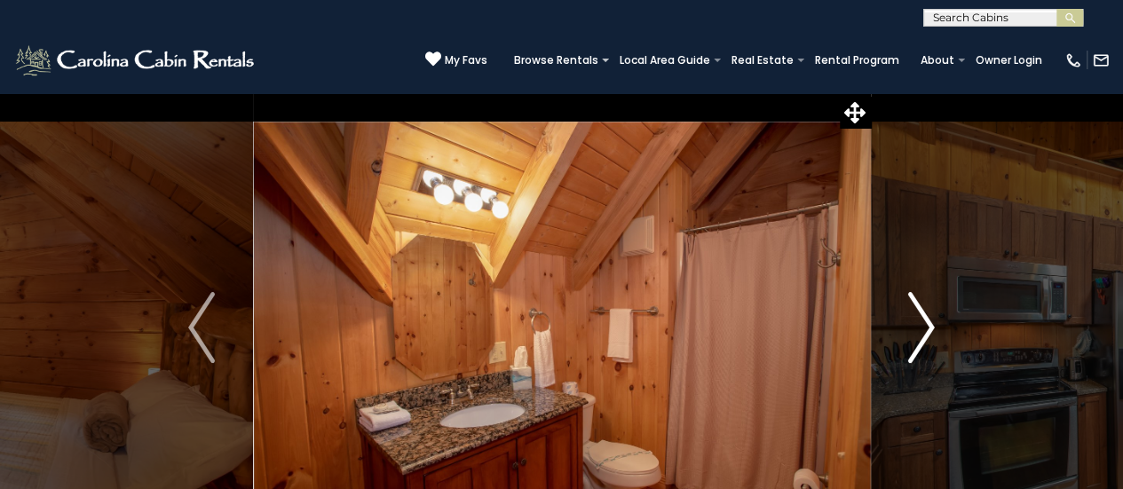
click at [925, 322] on img "Next" at bounding box center [921, 327] width 27 height 71
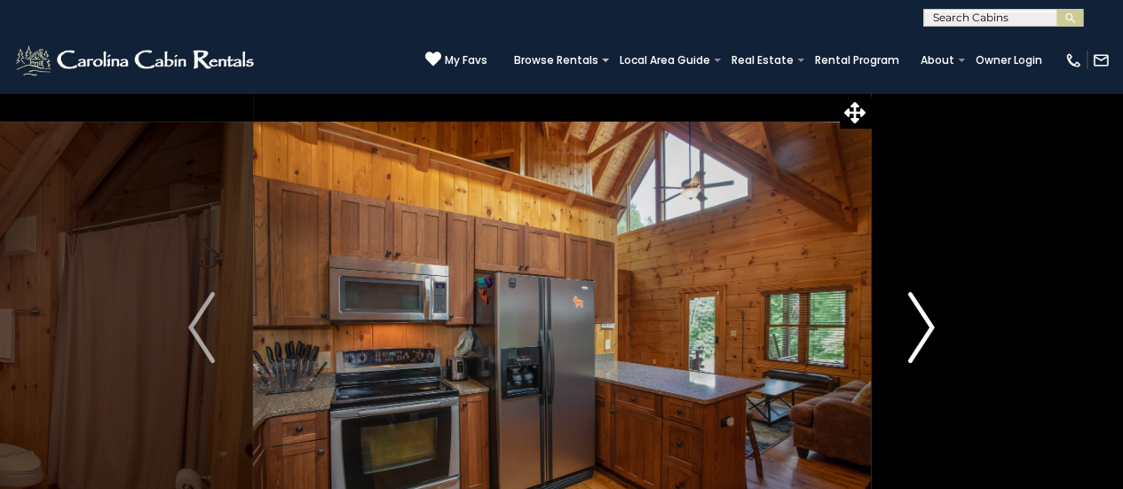
click at [925, 322] on img "Next" at bounding box center [921, 327] width 27 height 71
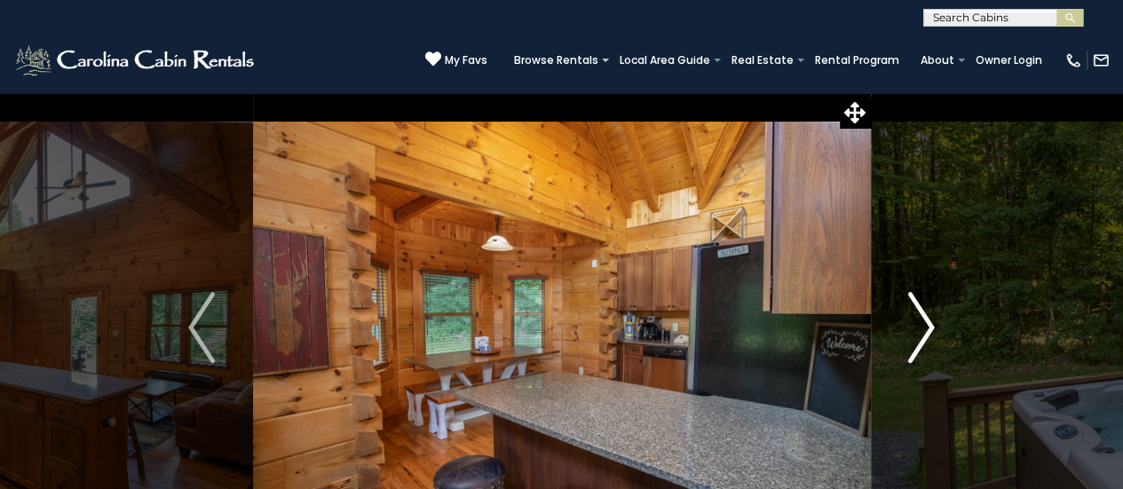
click at [925, 322] on img "Next" at bounding box center [921, 327] width 27 height 71
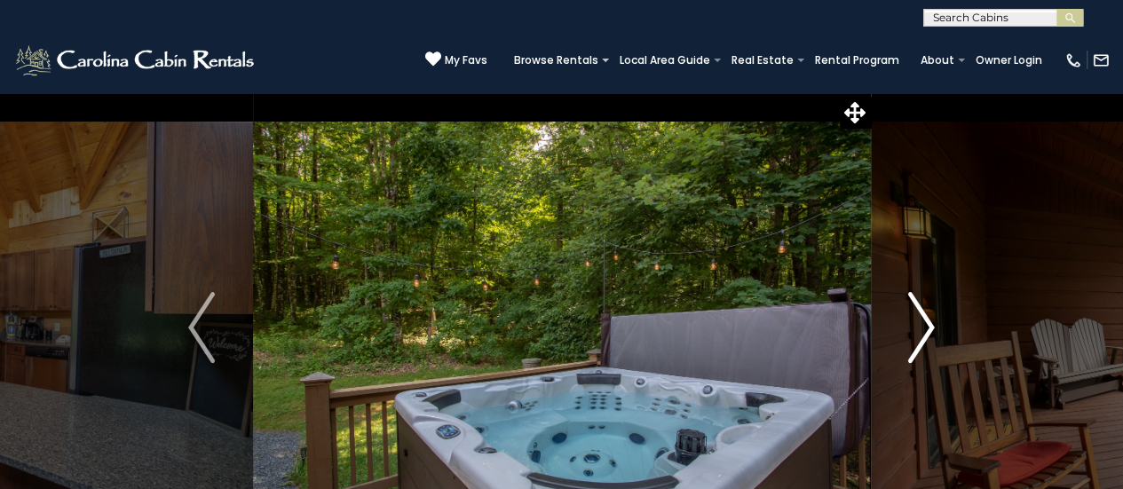
click at [925, 322] on img "Next" at bounding box center [921, 327] width 27 height 71
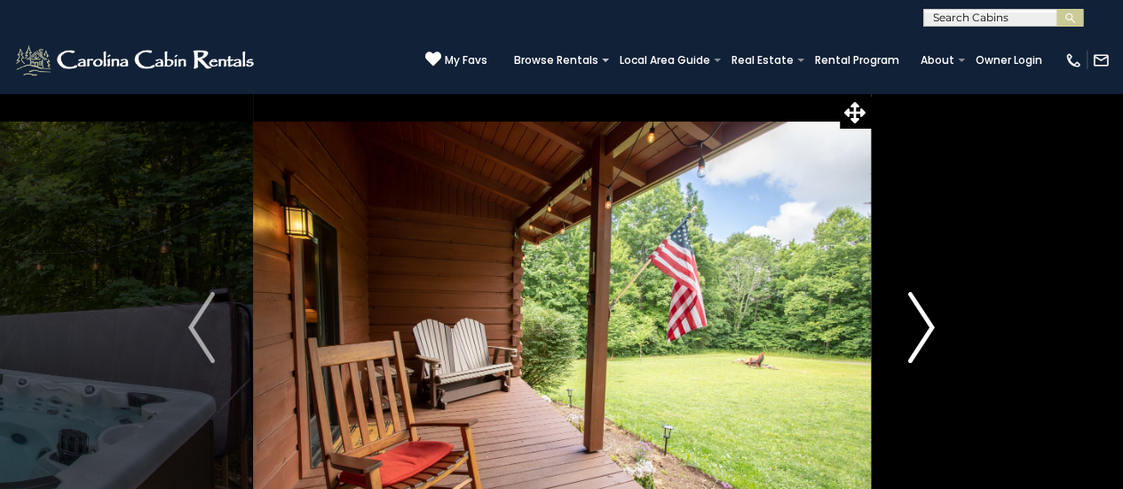
click at [925, 322] on img "Next" at bounding box center [921, 327] width 27 height 71
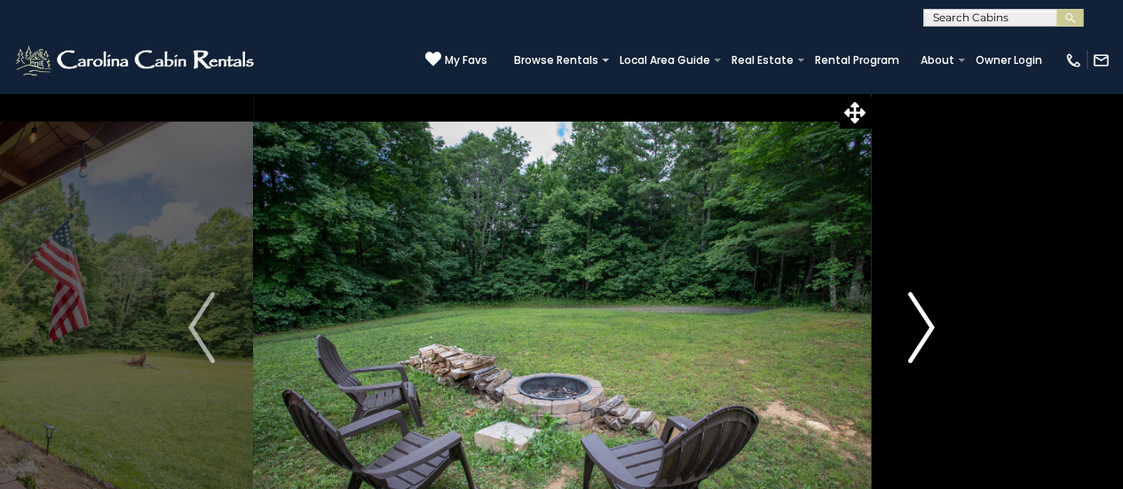
click at [925, 322] on img "Next" at bounding box center [921, 327] width 27 height 71
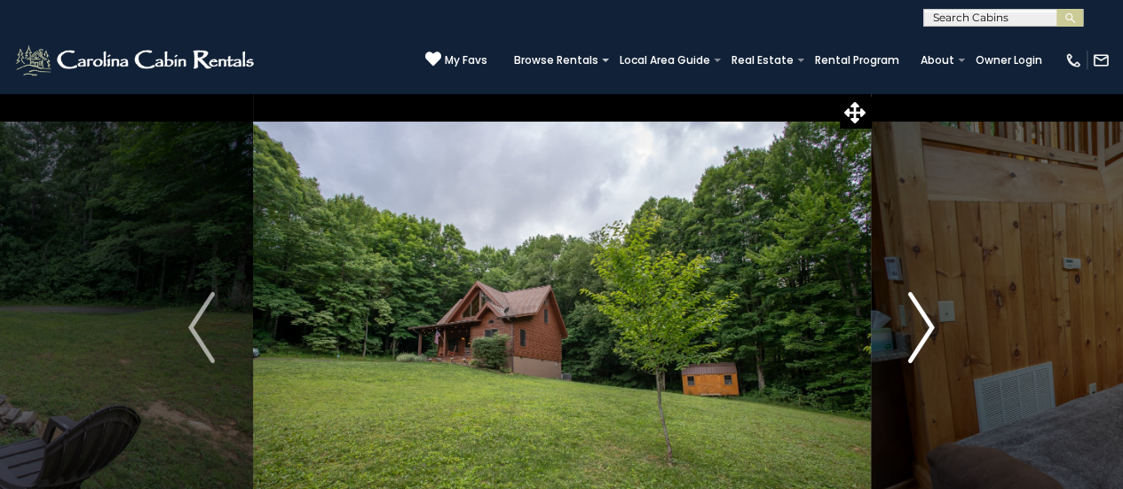
click at [925, 322] on img "Next" at bounding box center [921, 327] width 27 height 71
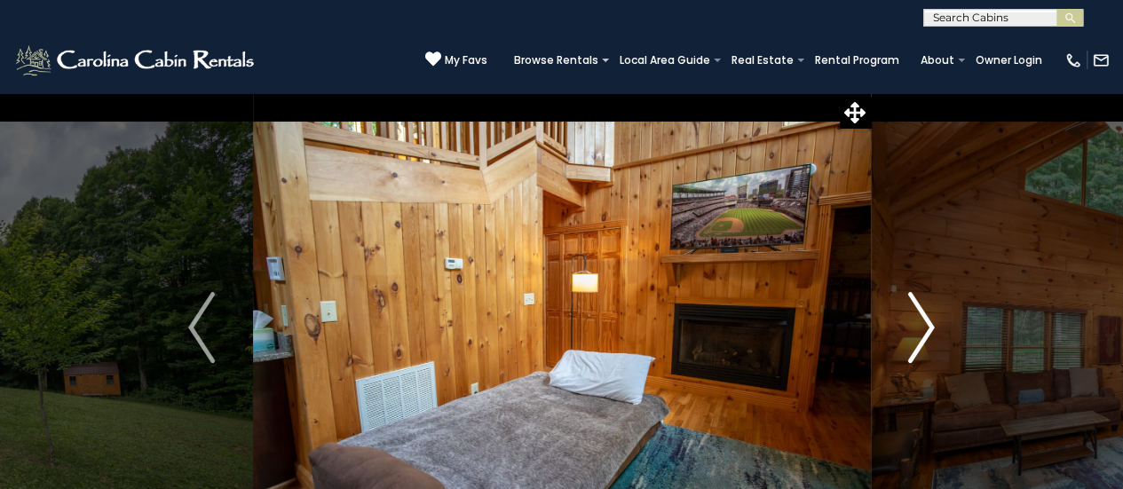
click at [925, 322] on img "Next" at bounding box center [921, 327] width 27 height 71
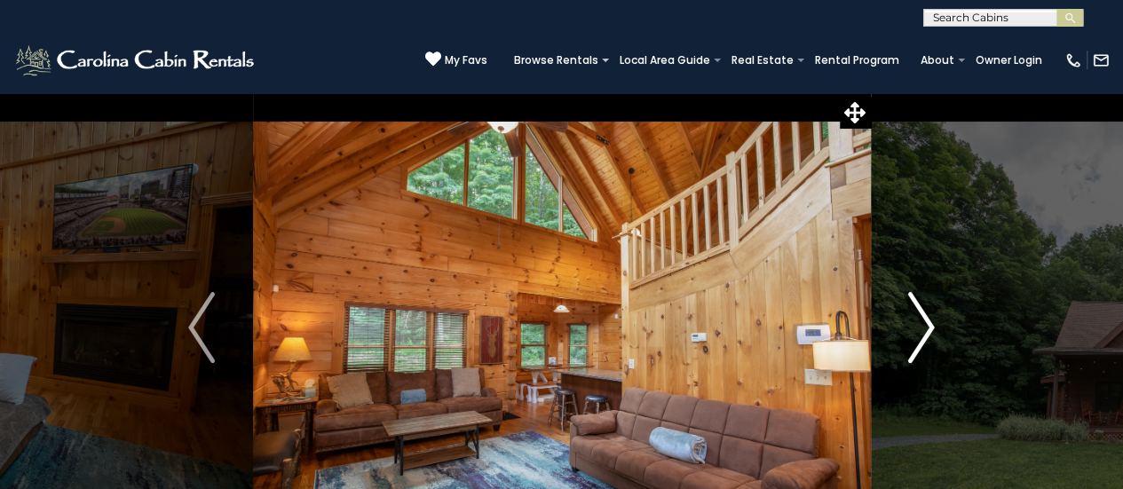
click at [925, 322] on img "Next" at bounding box center [921, 327] width 27 height 71
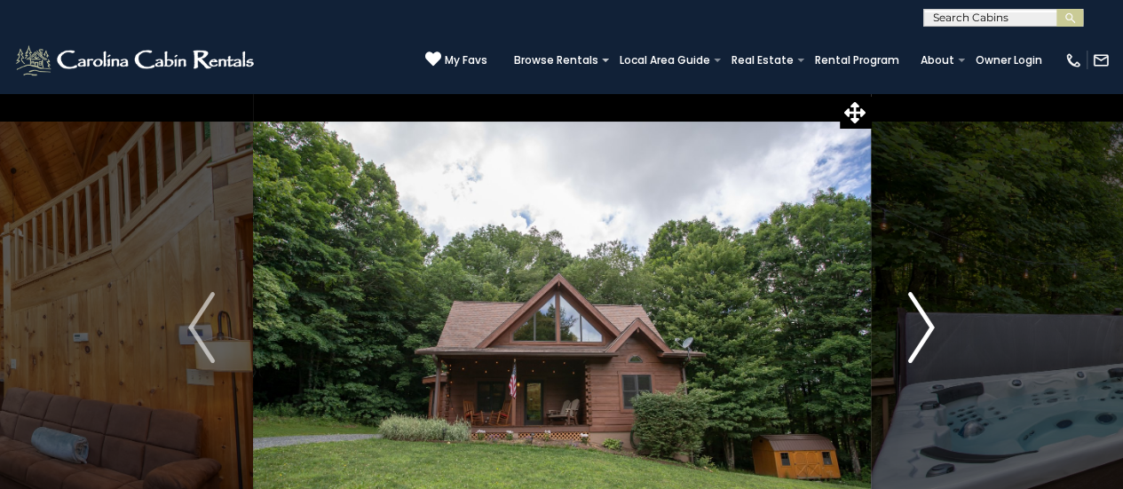
click at [925, 322] on img "Next" at bounding box center [921, 327] width 27 height 71
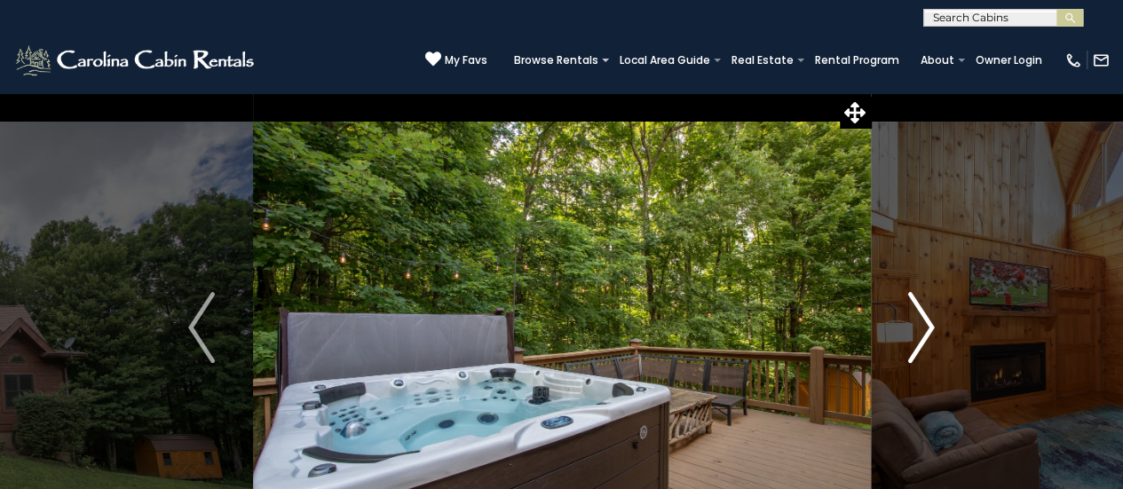
click at [925, 322] on img "Next" at bounding box center [921, 327] width 27 height 71
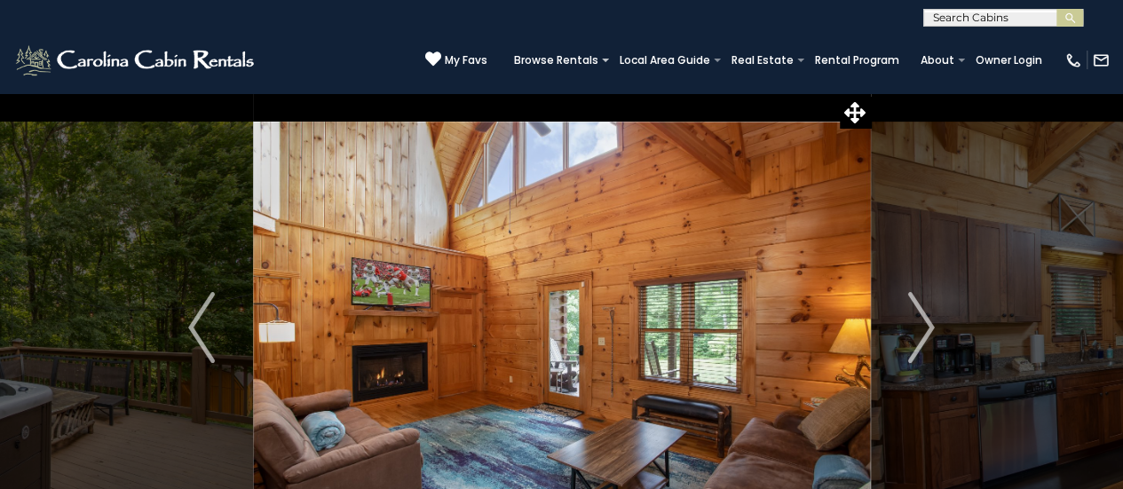
click at [293, 89] on div "[PHONE_NUMBER] My Favs Browse Rentals Local Area Guide Activities & Attractions…" at bounding box center [561, 60] width 1123 height 67
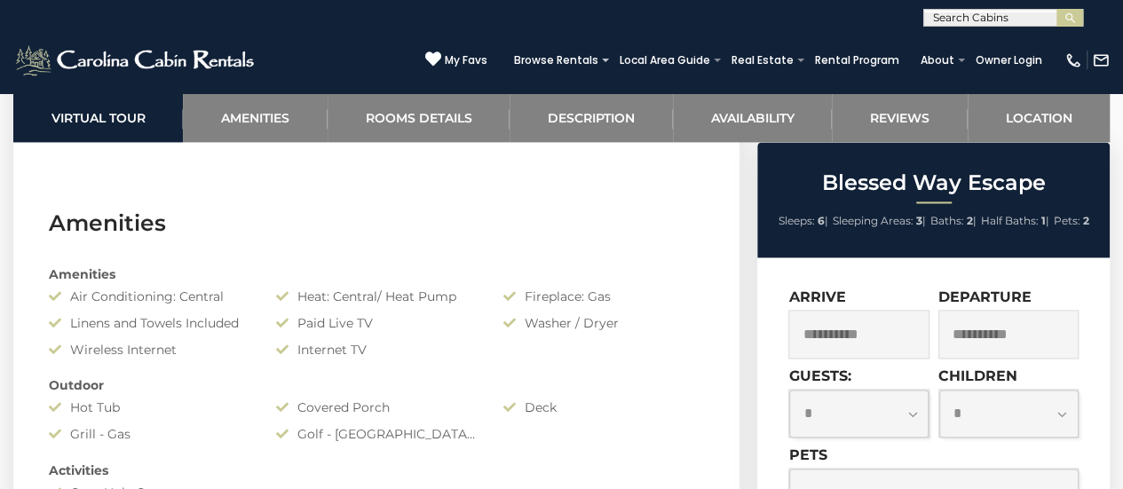
scroll to position [1223, 0]
